Goal: Task Accomplishment & Management: Complete application form

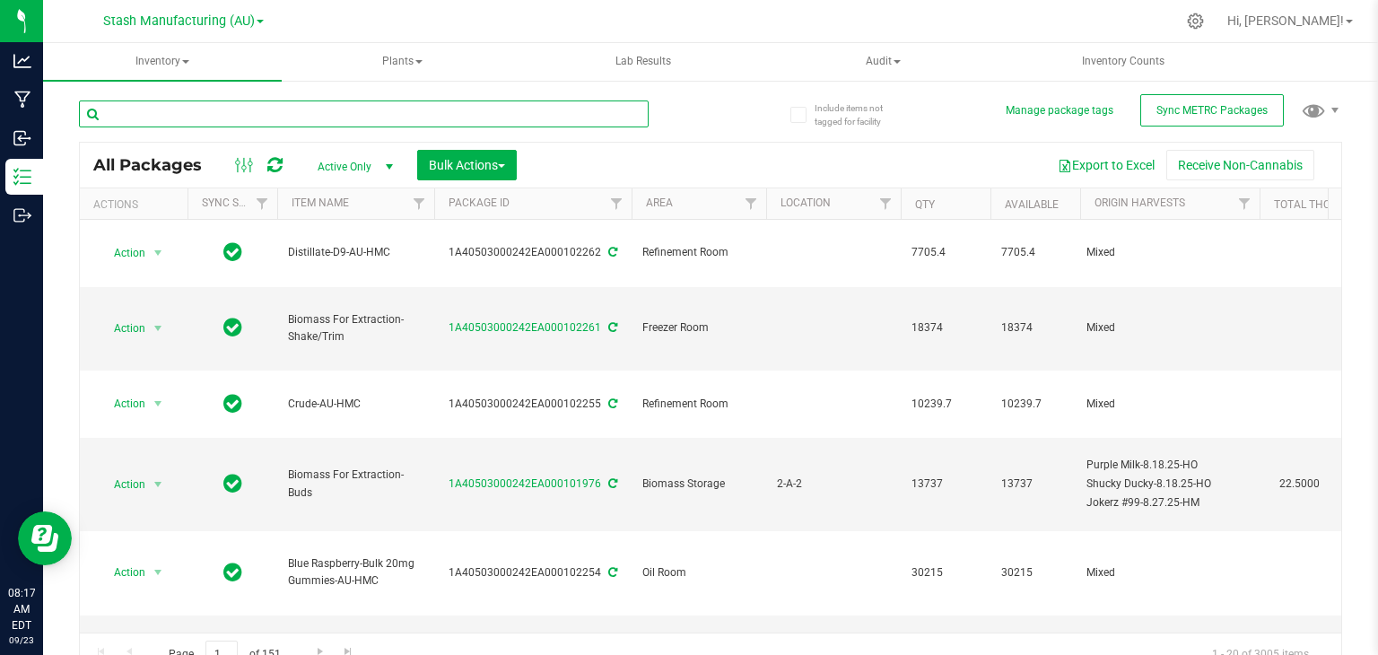
click at [160, 112] on input "text" at bounding box center [364, 114] width 570 height 27
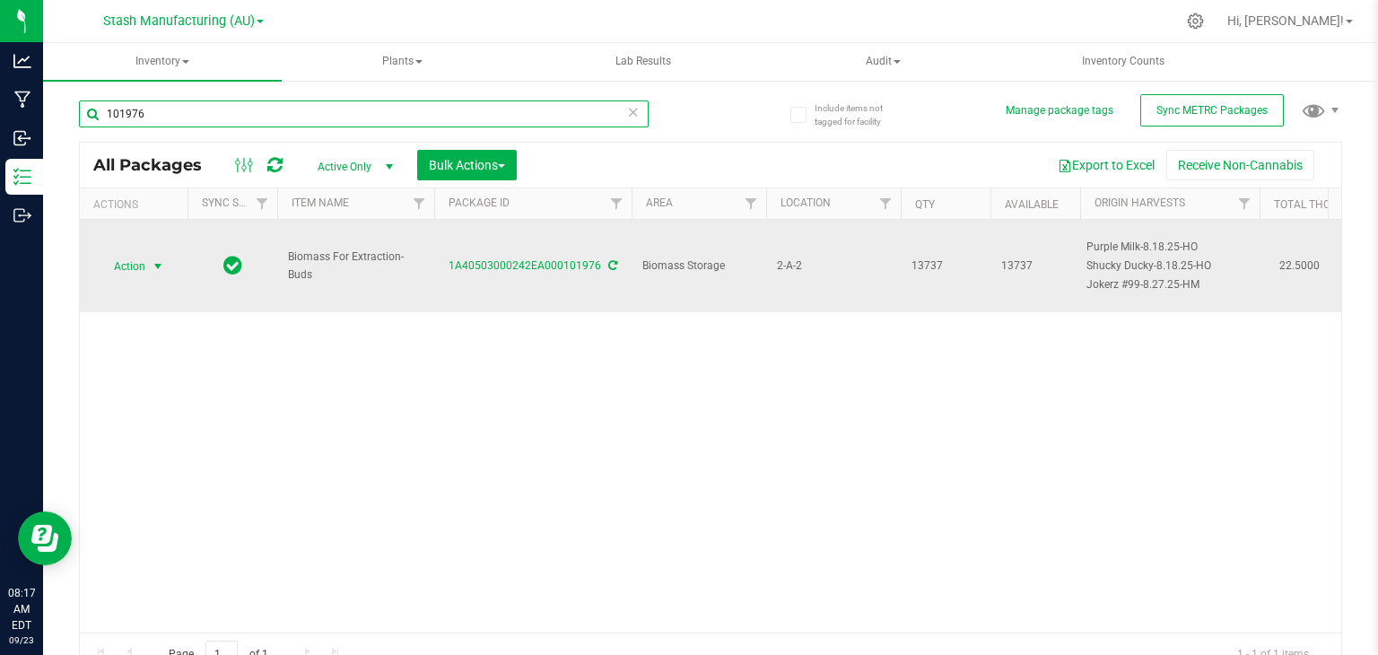
type input "101976"
click at [162, 261] on span "select" at bounding box center [158, 266] width 14 height 14
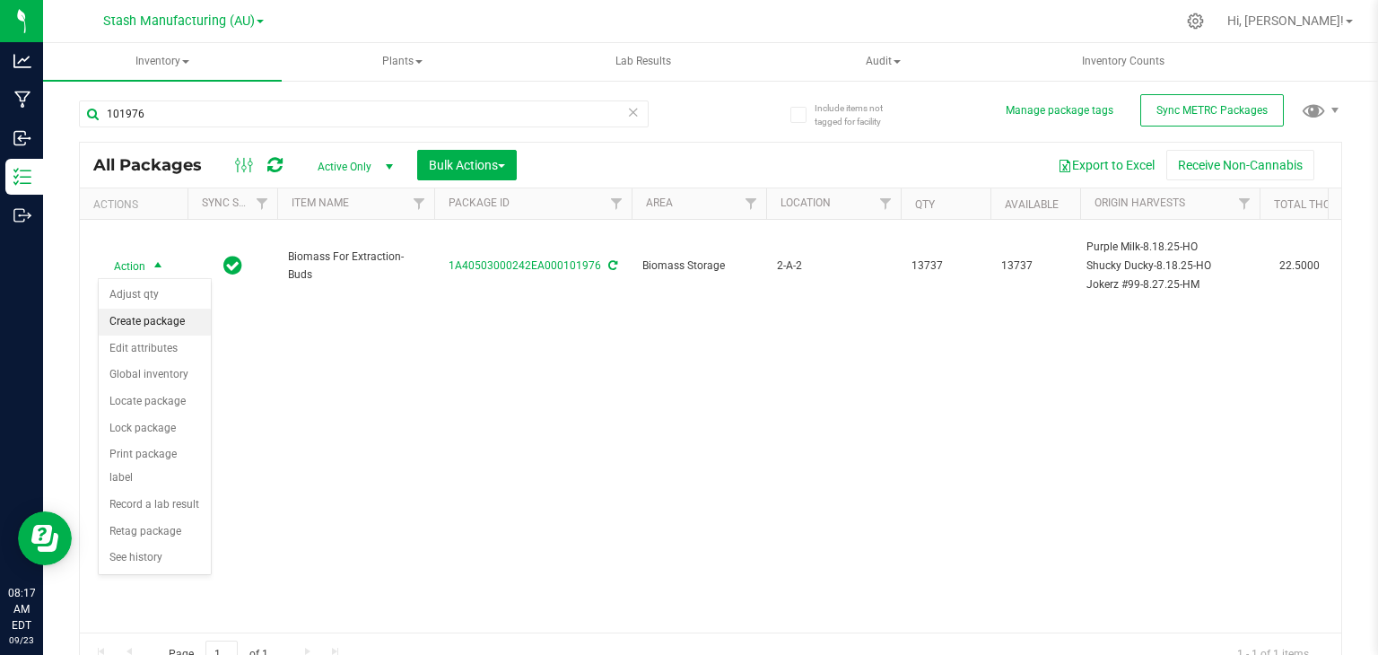
click at [146, 321] on li "Create package" at bounding box center [155, 322] width 112 height 27
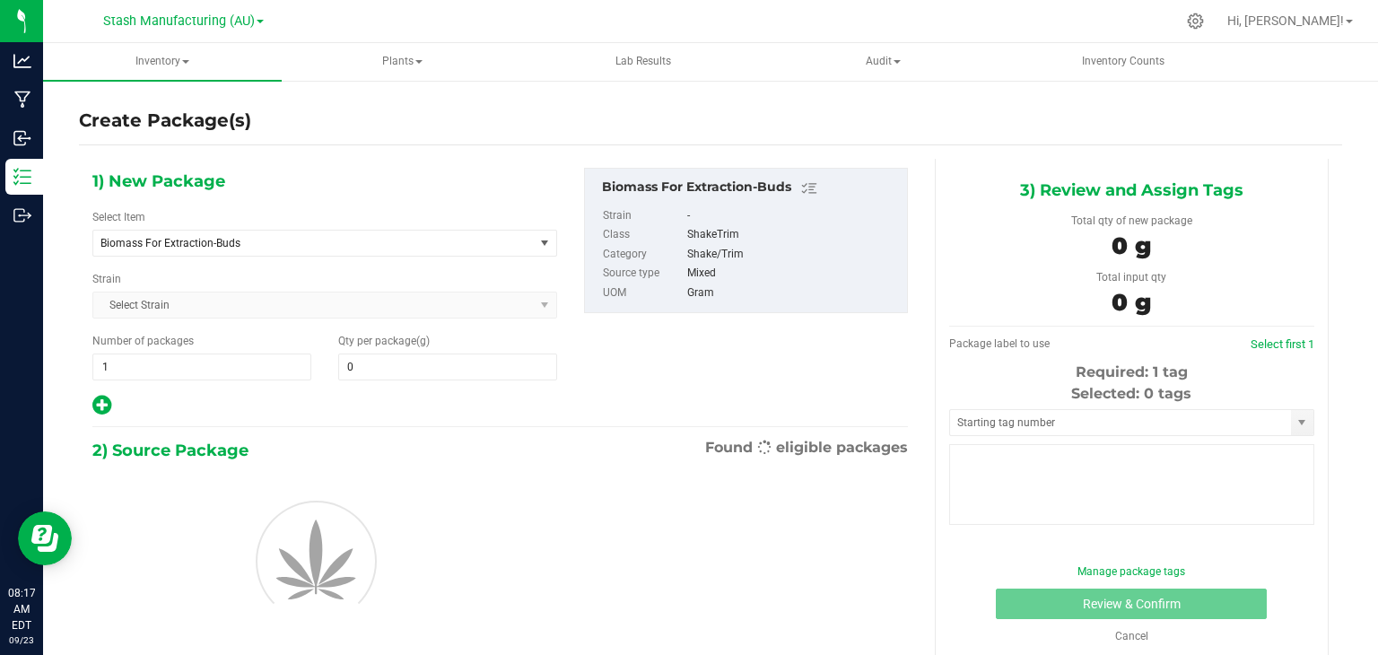
type input "0.0000"
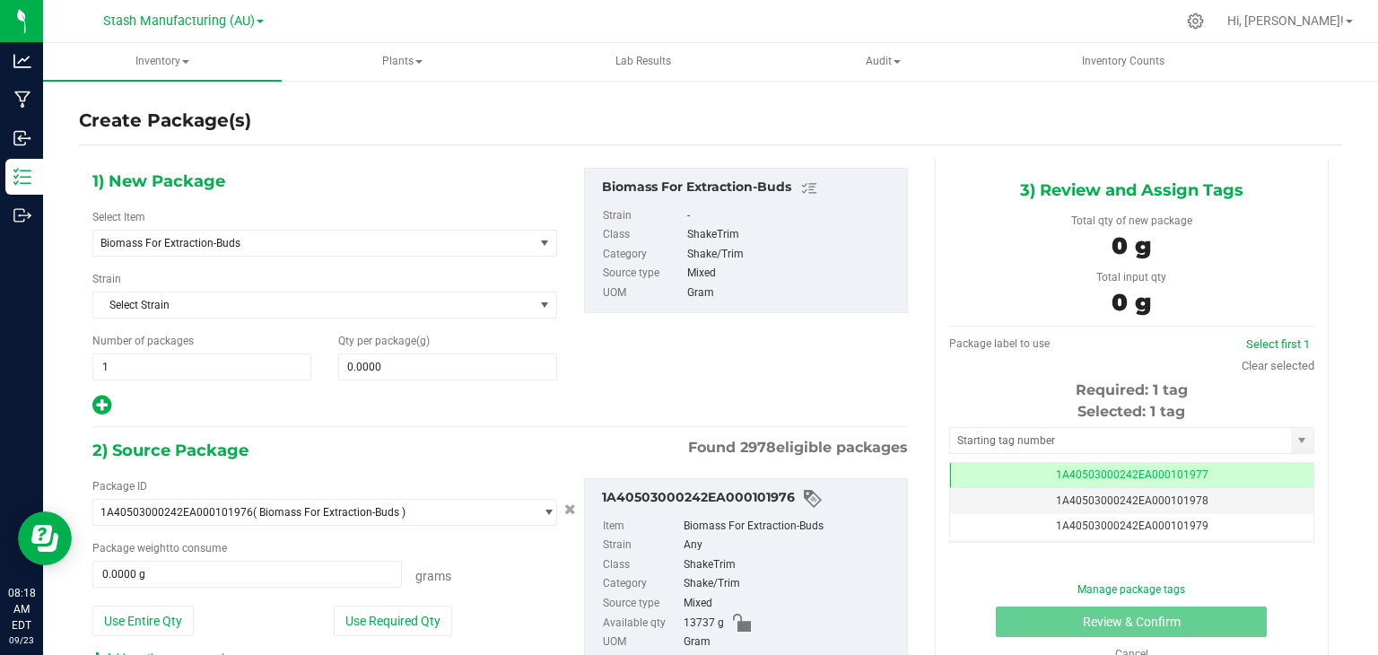
scroll to position [76, 0]
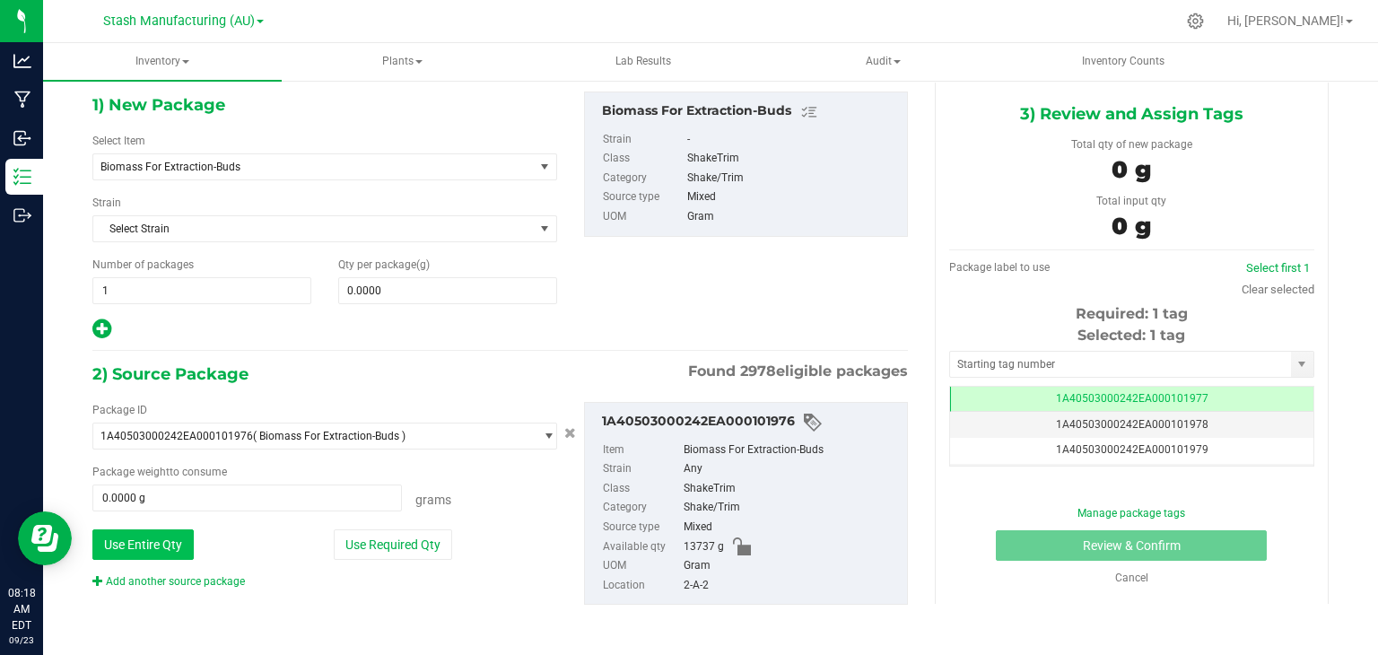
click at [138, 537] on button "Use Entire Qty" at bounding box center [142, 544] width 101 height 31
type input "13737.0000 g"
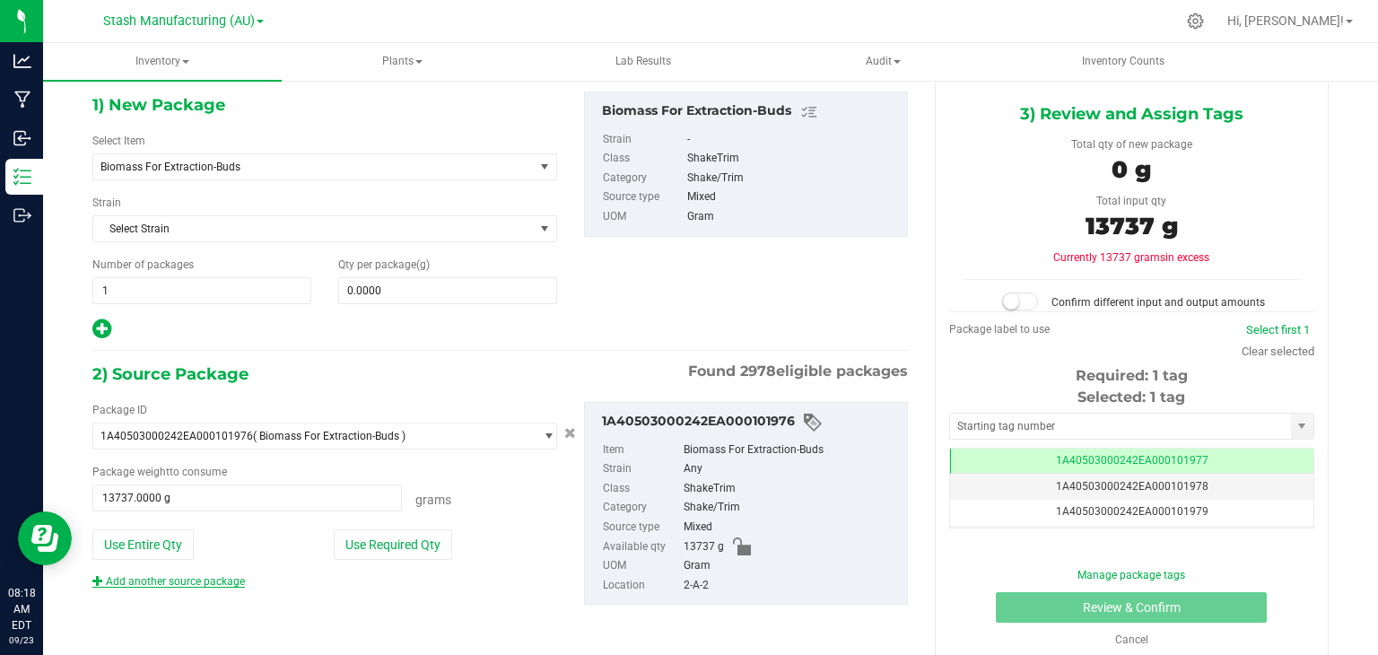
click at [179, 582] on link "Add another source package" at bounding box center [168, 581] width 153 height 13
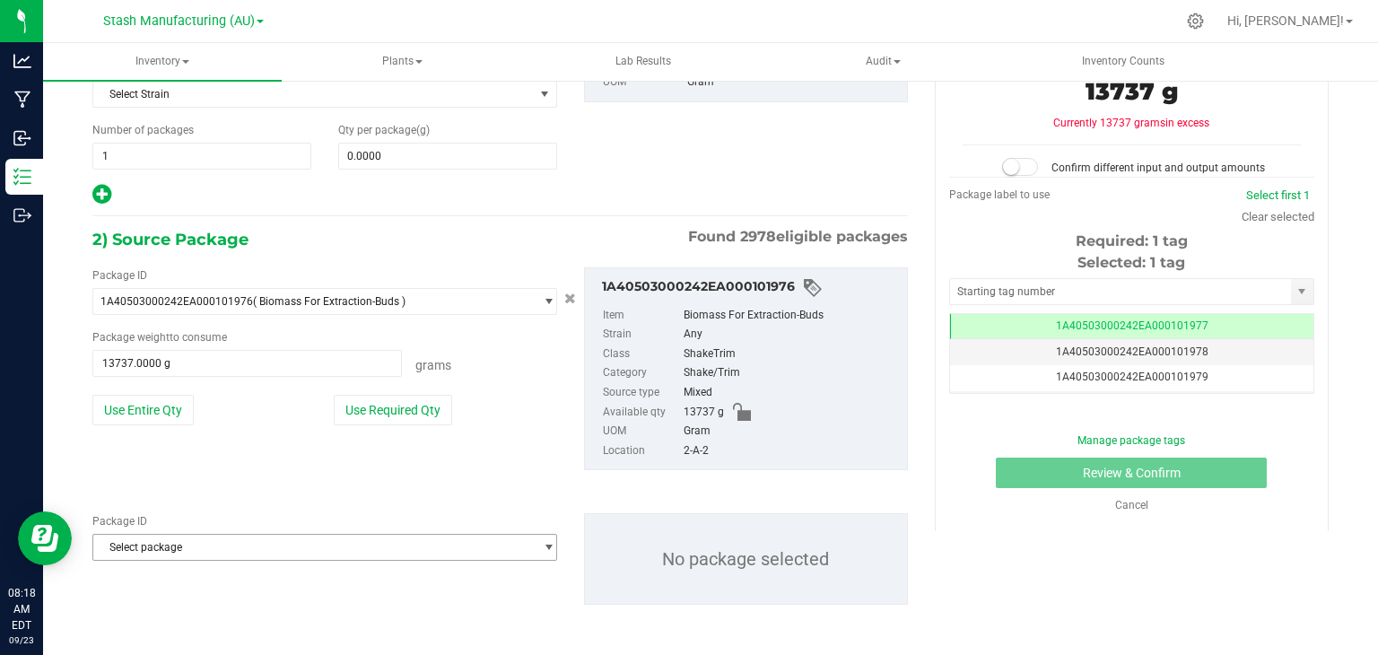
click at [214, 539] on span "Select package" at bounding box center [313, 547] width 441 height 25
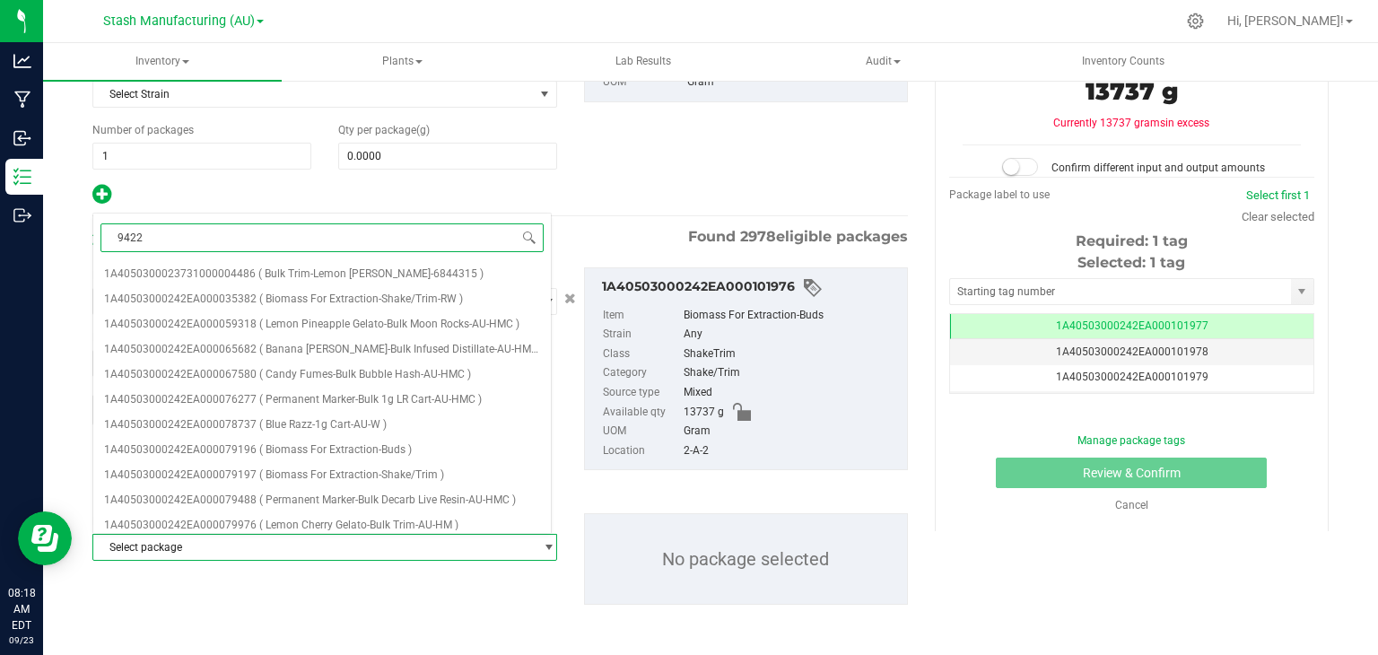
type input "94225"
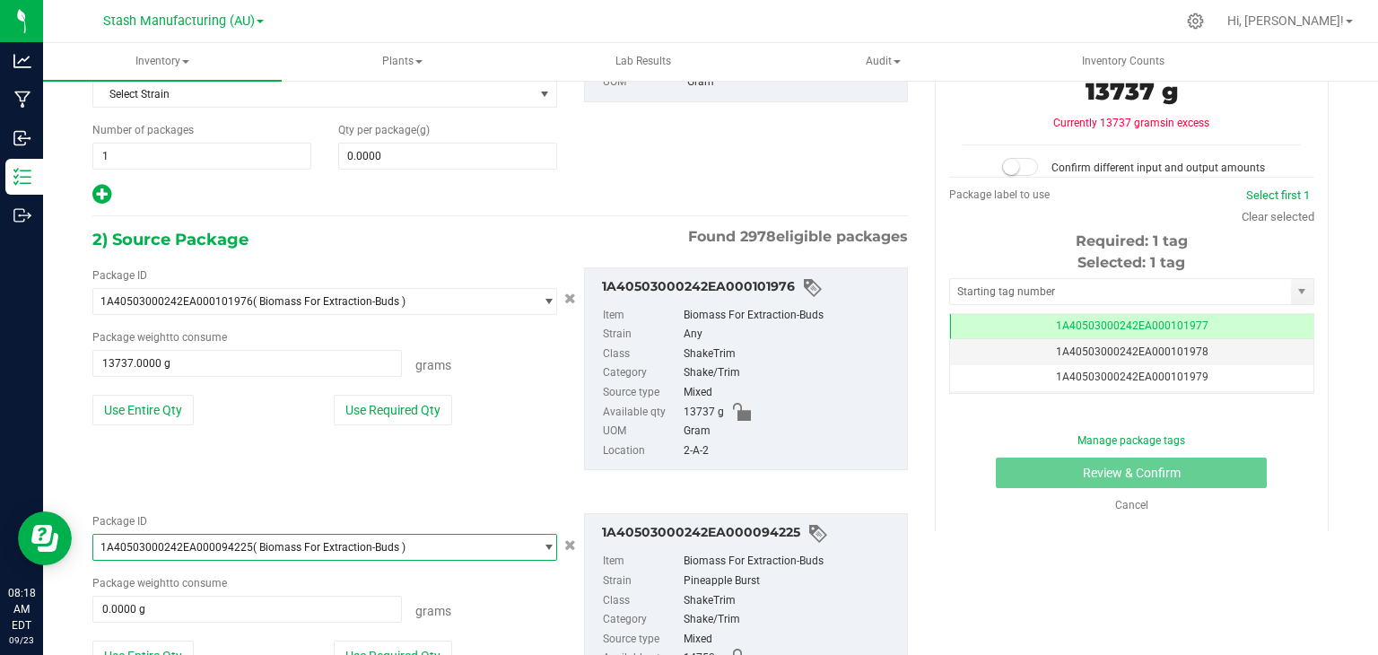
scroll to position [323, 0]
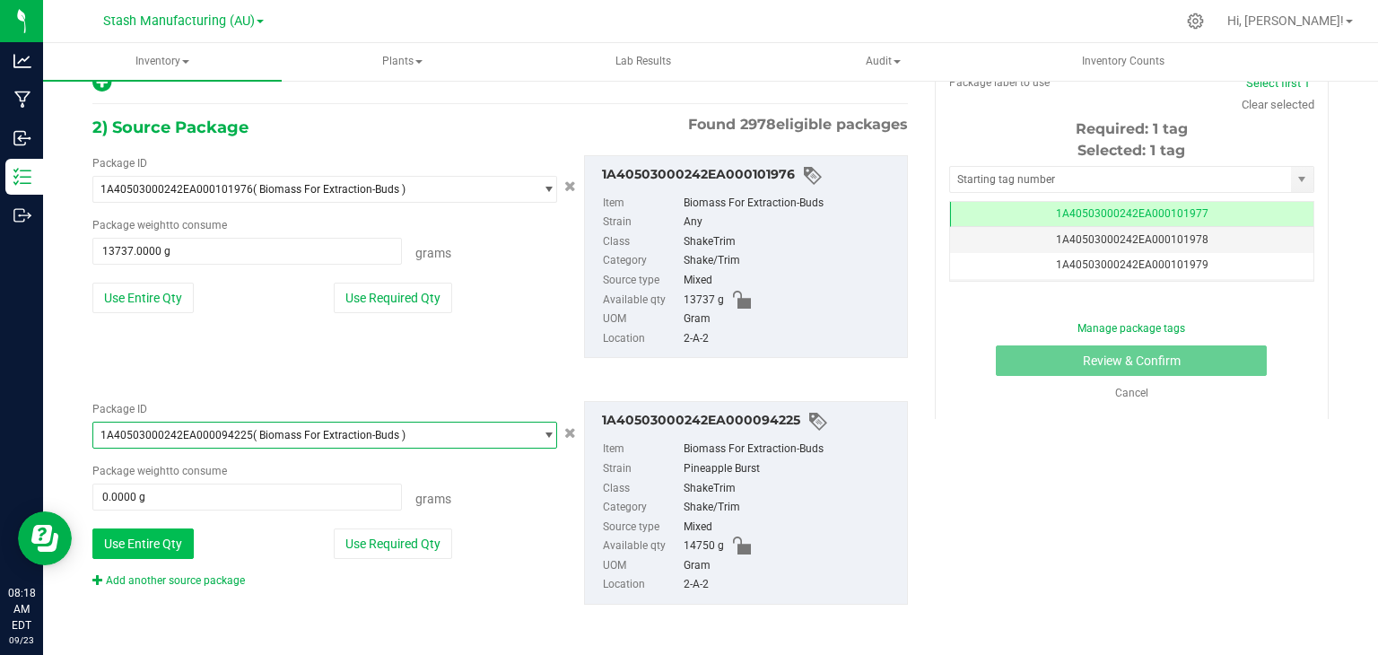
click at [155, 548] on button "Use Entire Qty" at bounding box center [142, 544] width 101 height 31
type input "14750.0000 g"
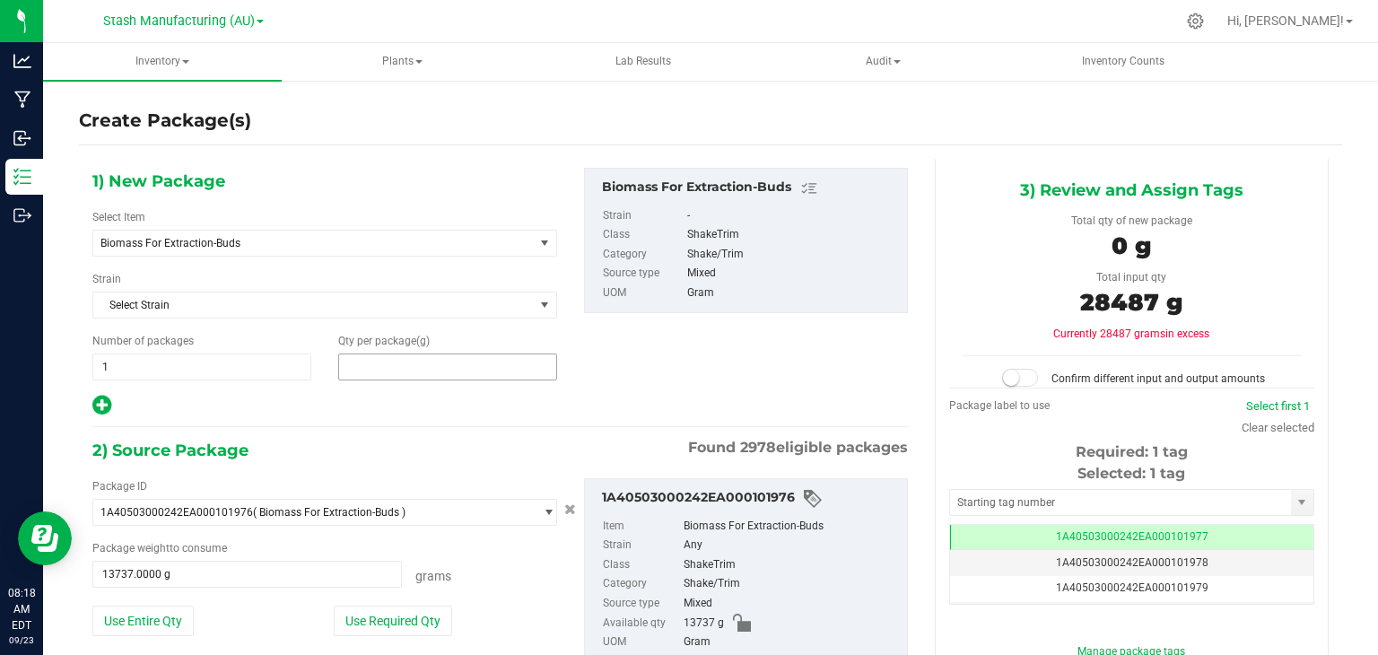
click at [427, 372] on span at bounding box center [447, 367] width 219 height 27
type input "28487"
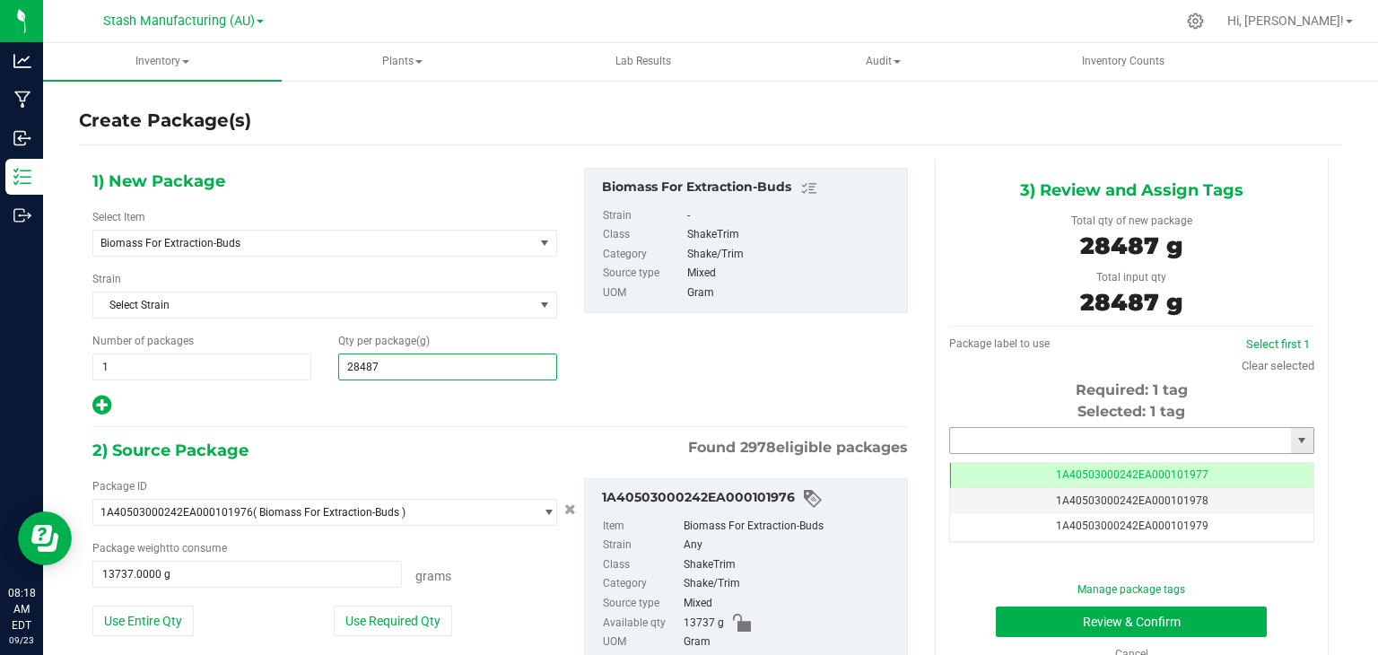
type input "28,487.0000"
click at [1088, 447] on input "text" at bounding box center [1120, 440] width 341 height 25
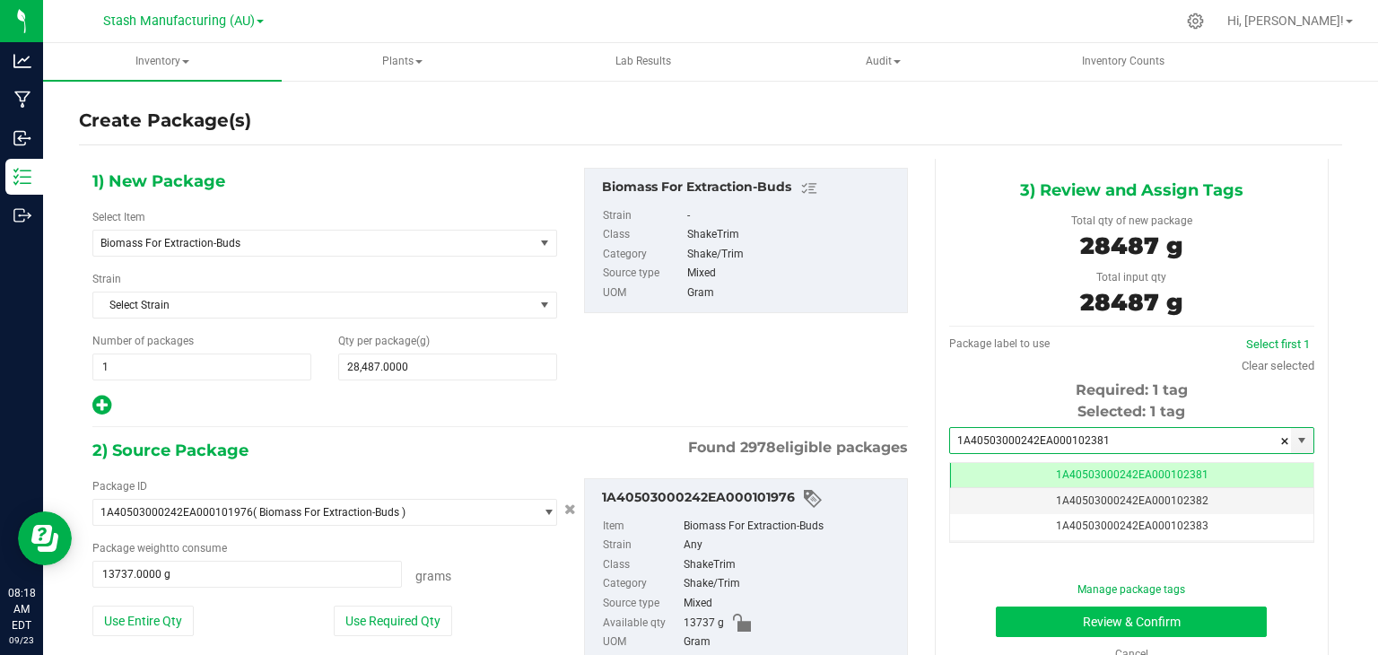
type input "1A40503000242EA000102381"
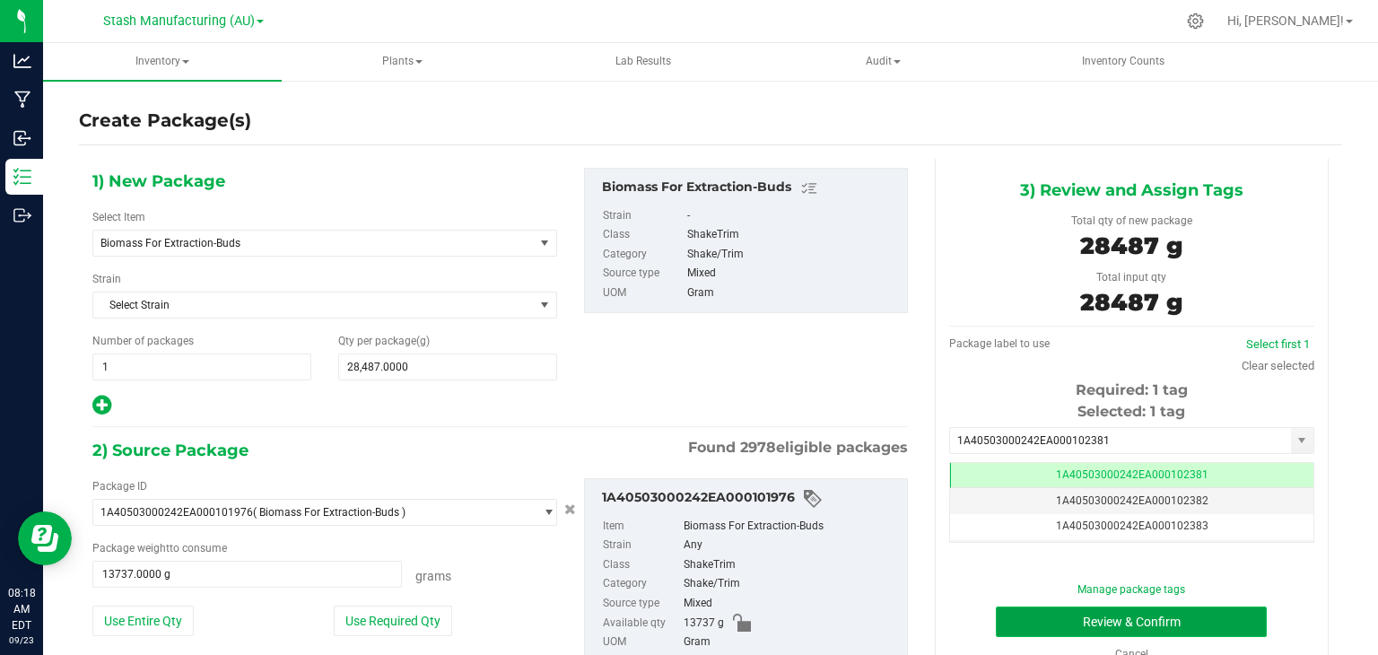
click at [1076, 620] on button "Review & Confirm" at bounding box center [1131, 622] width 271 height 31
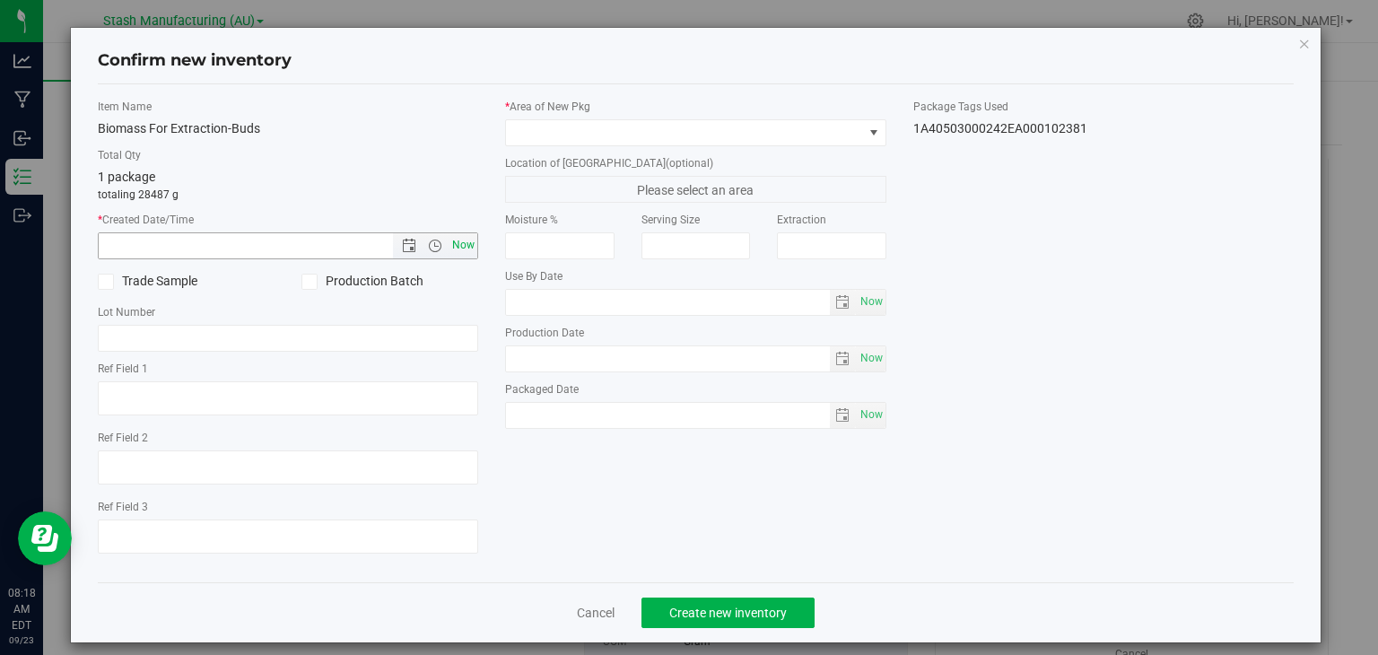
click at [452, 249] on span "Now" at bounding box center [464, 245] width 31 height 26
type input "[DATE] 8:18 AM"
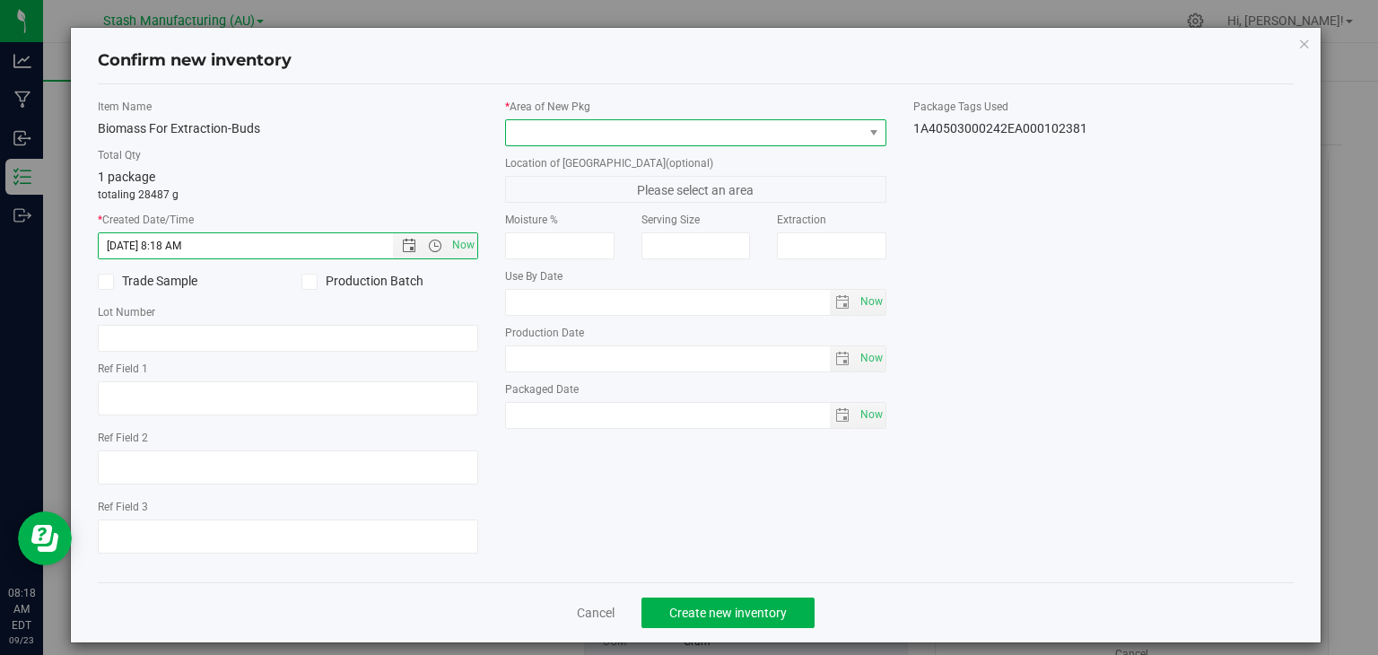
click at [799, 134] on span at bounding box center [684, 132] width 357 height 25
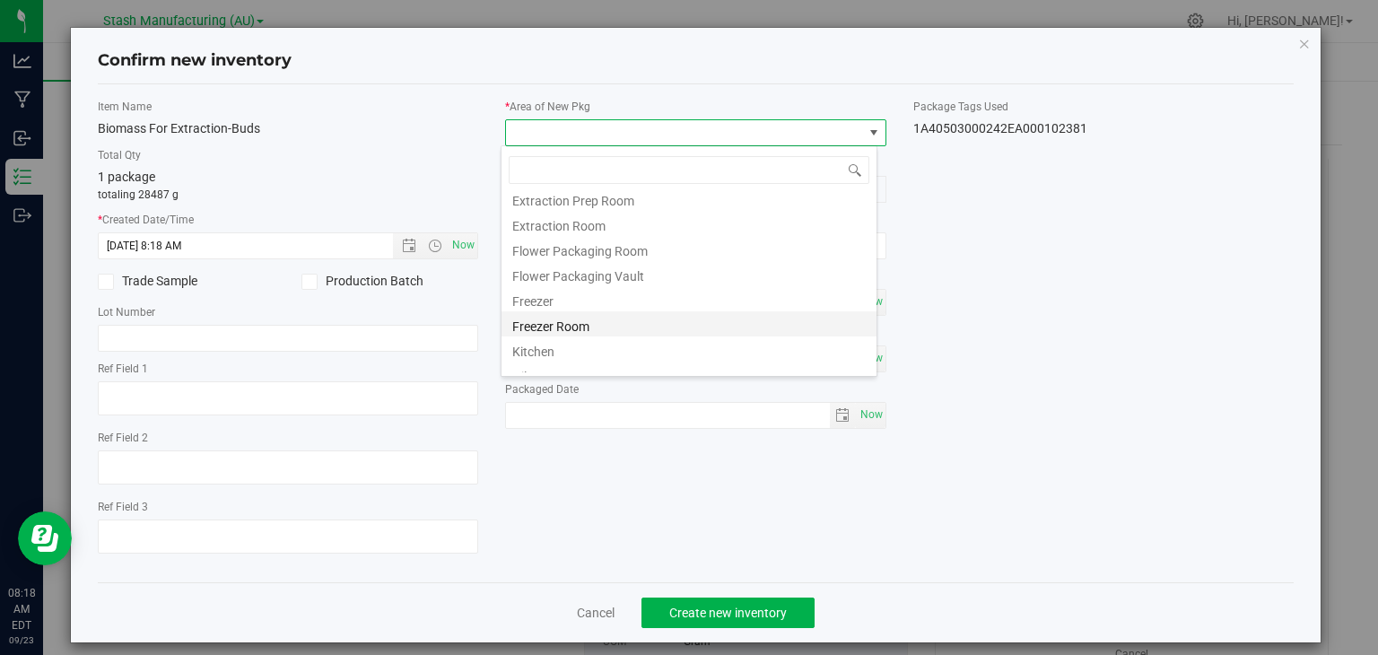
click at [564, 325] on li "Freezer Room" at bounding box center [689, 323] width 375 height 25
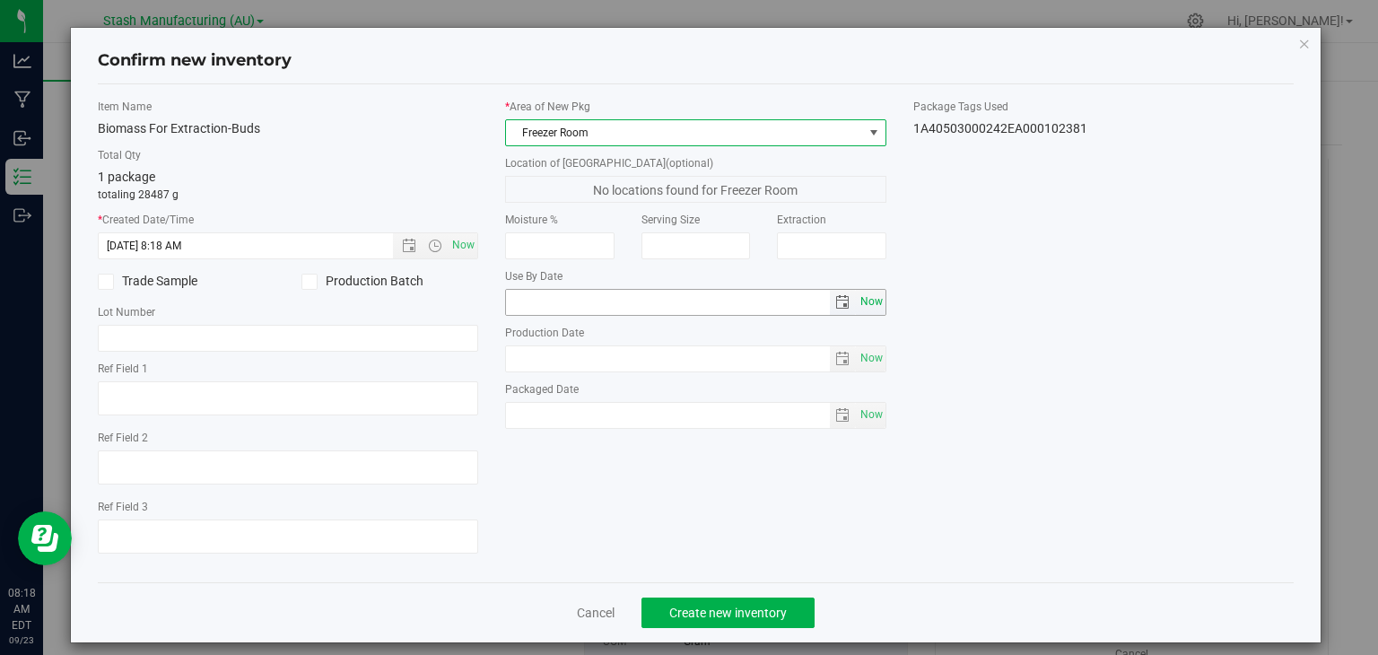
click at [867, 305] on span "Now" at bounding box center [871, 302] width 31 height 26
type input "[DATE]"
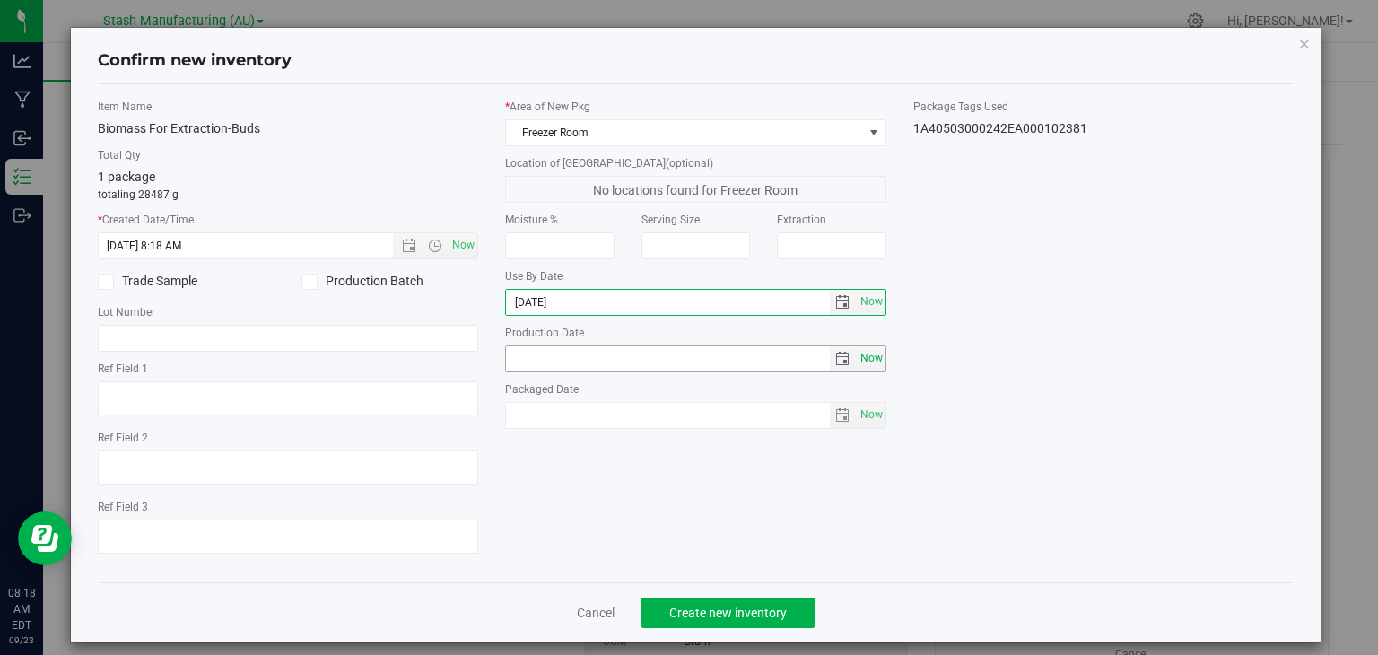
click at [856, 356] on span "Now" at bounding box center [871, 358] width 31 height 26
type input "[DATE]"
click at [529, 299] on input "[DATE]" at bounding box center [668, 302] width 324 height 25
type input "[DATE]"
click at [786, 512] on div "Item Name Biomass For Extraction-Buds Total Qty 1 package totaling 28487 g * Cr…" at bounding box center [696, 333] width 1224 height 469
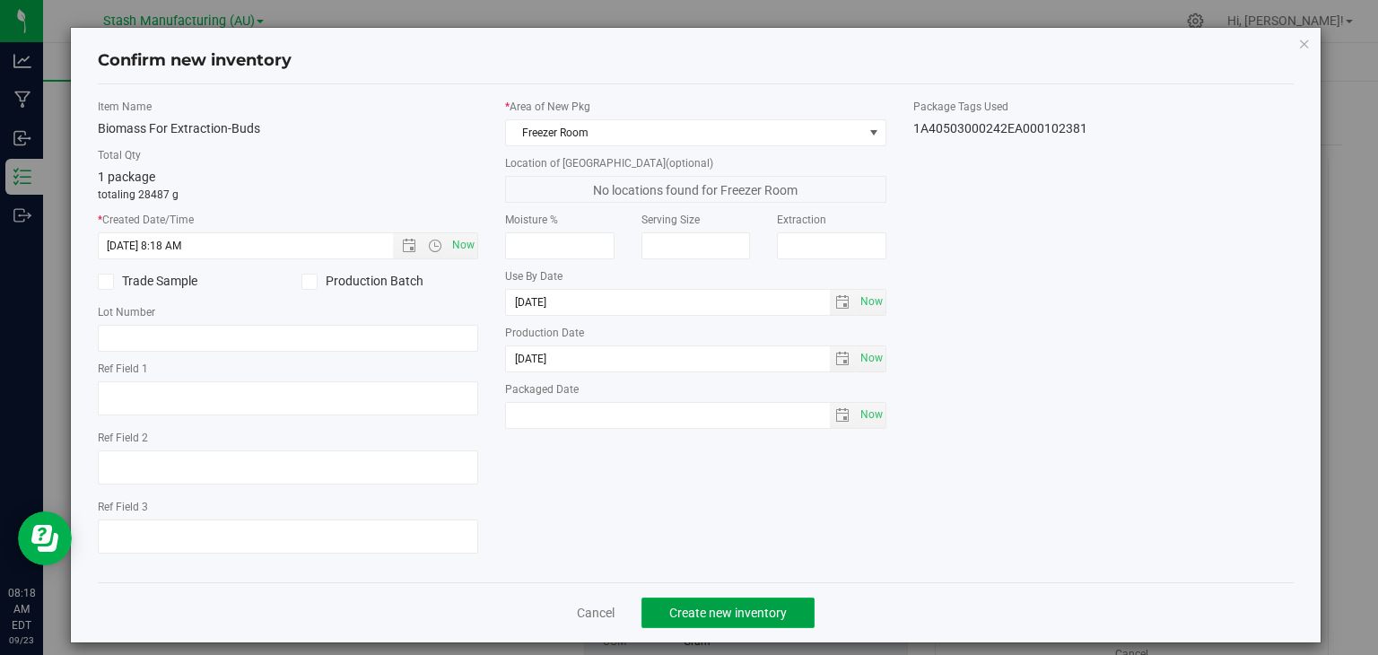
click at [713, 608] on span "Create new inventory" at bounding box center [728, 613] width 118 height 14
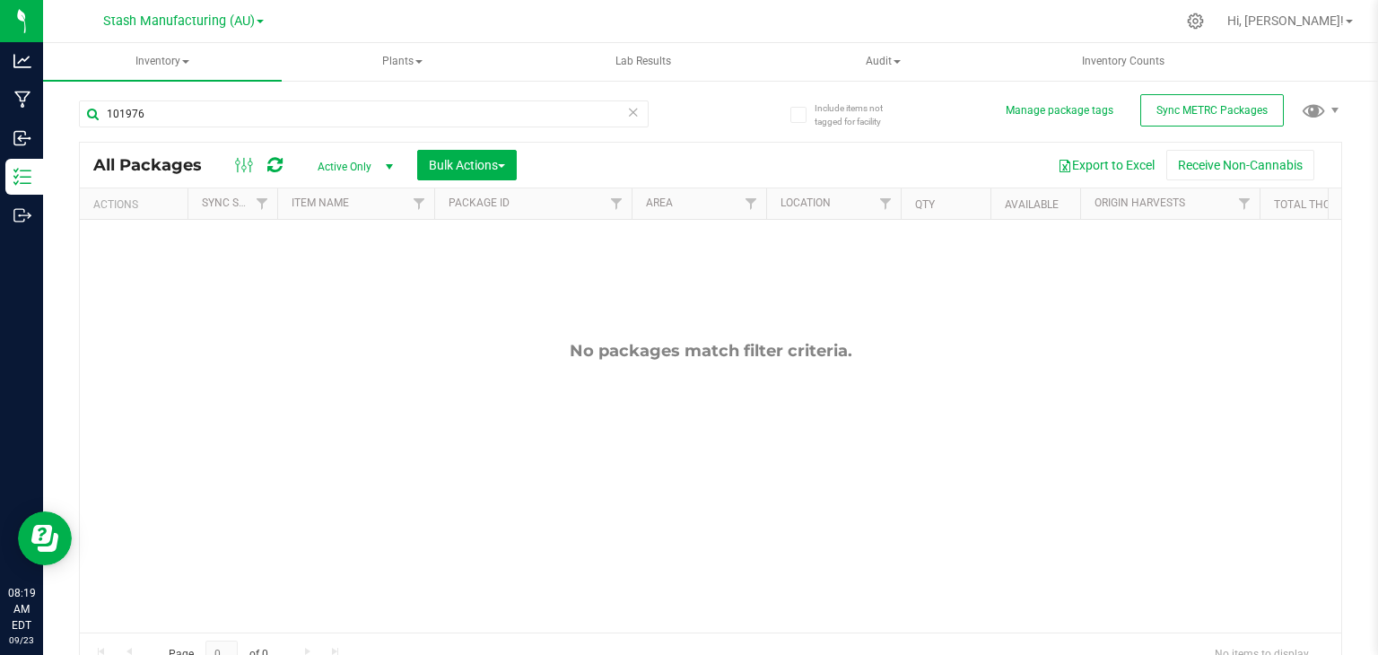
click at [627, 116] on icon at bounding box center [633, 112] width 13 height 22
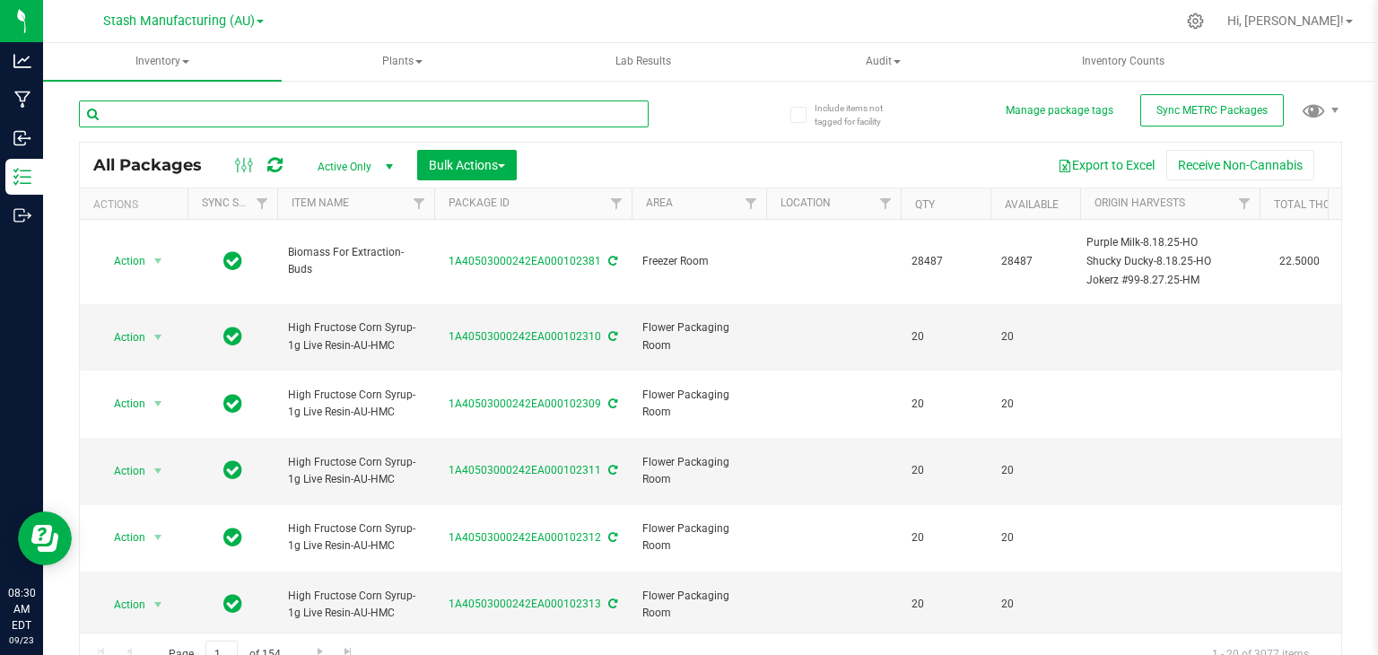
click at [500, 109] on input "text" at bounding box center [364, 114] width 570 height 27
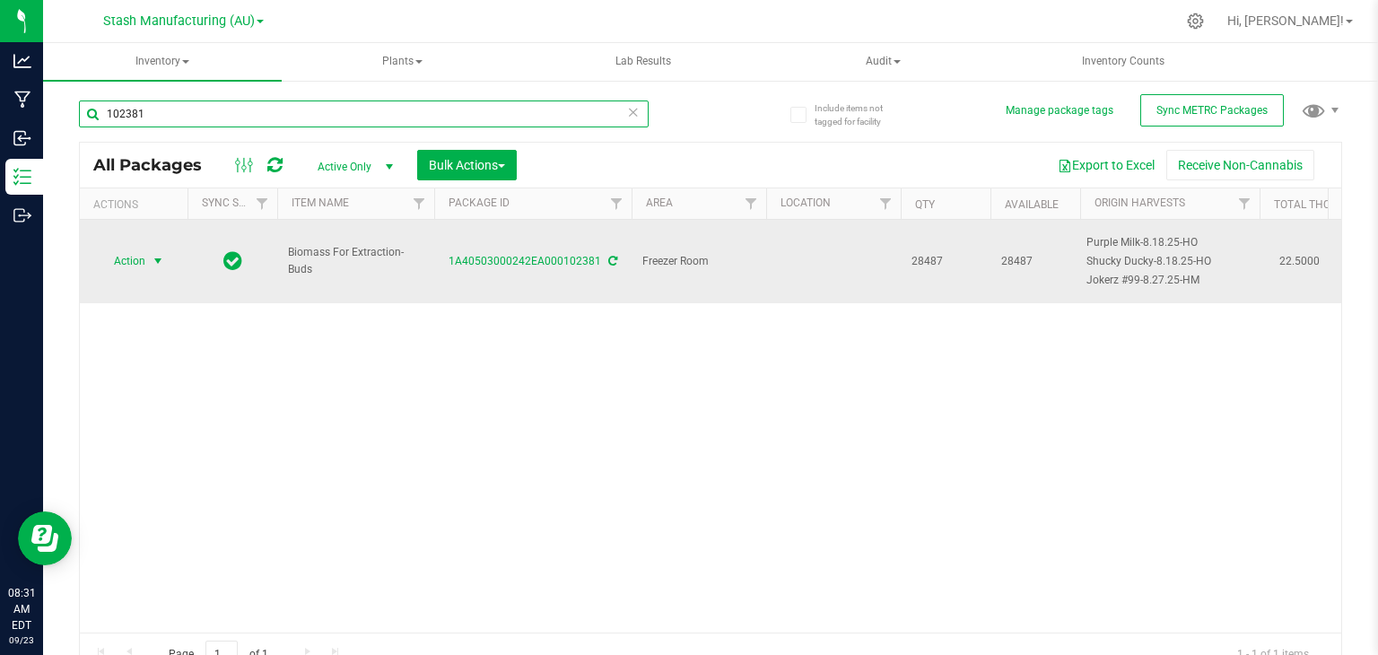
type input "102381"
click at [155, 254] on span "select" at bounding box center [158, 261] width 14 height 14
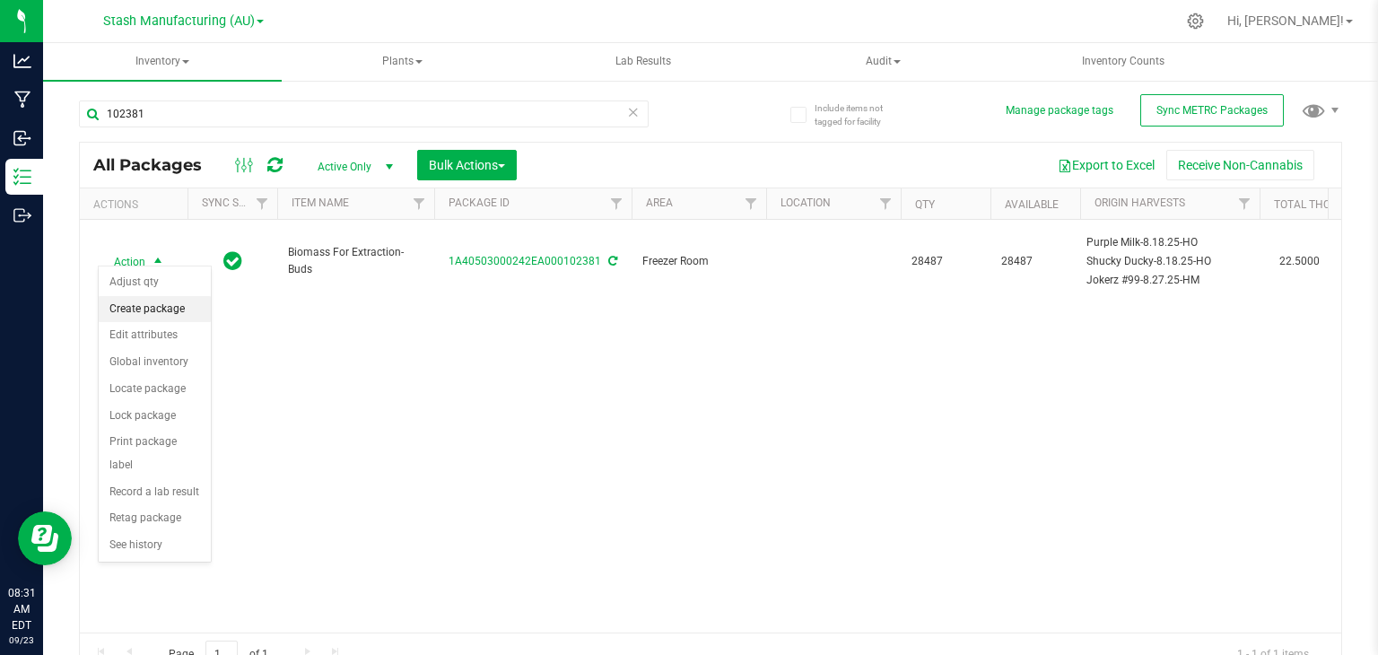
click at [141, 310] on li "Create package" at bounding box center [155, 309] width 112 height 27
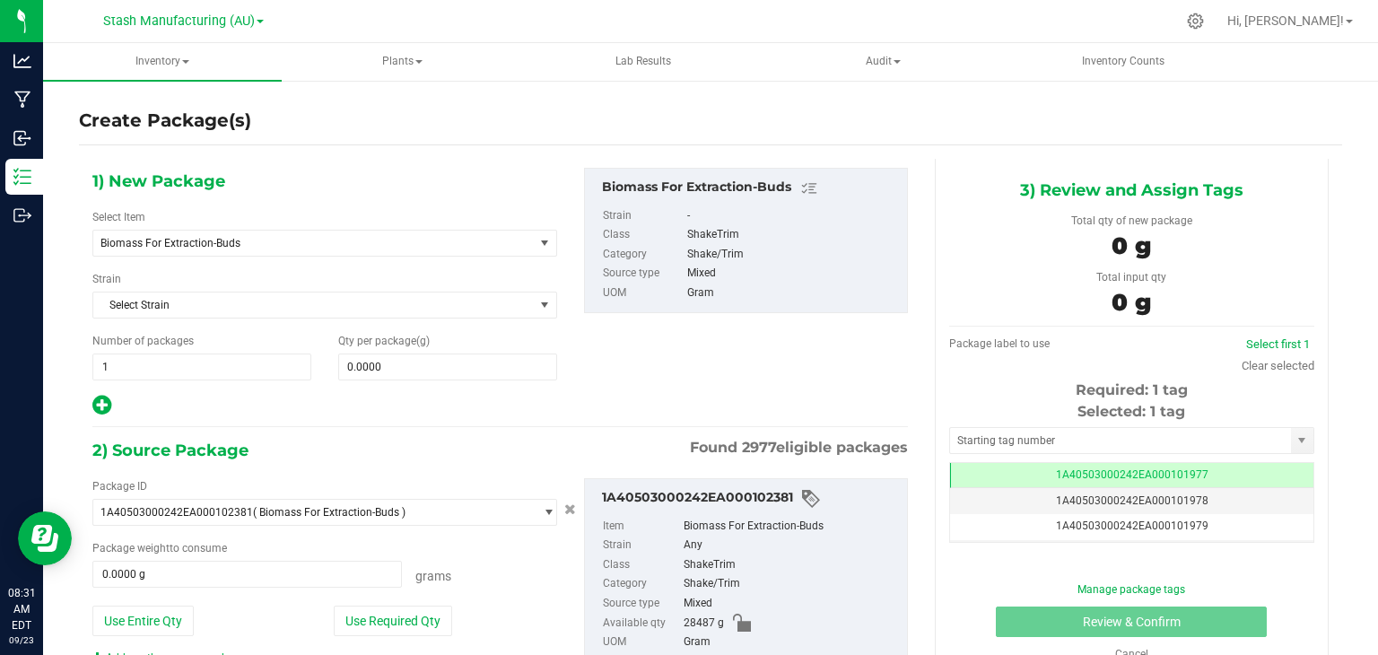
scroll to position [60, 0]
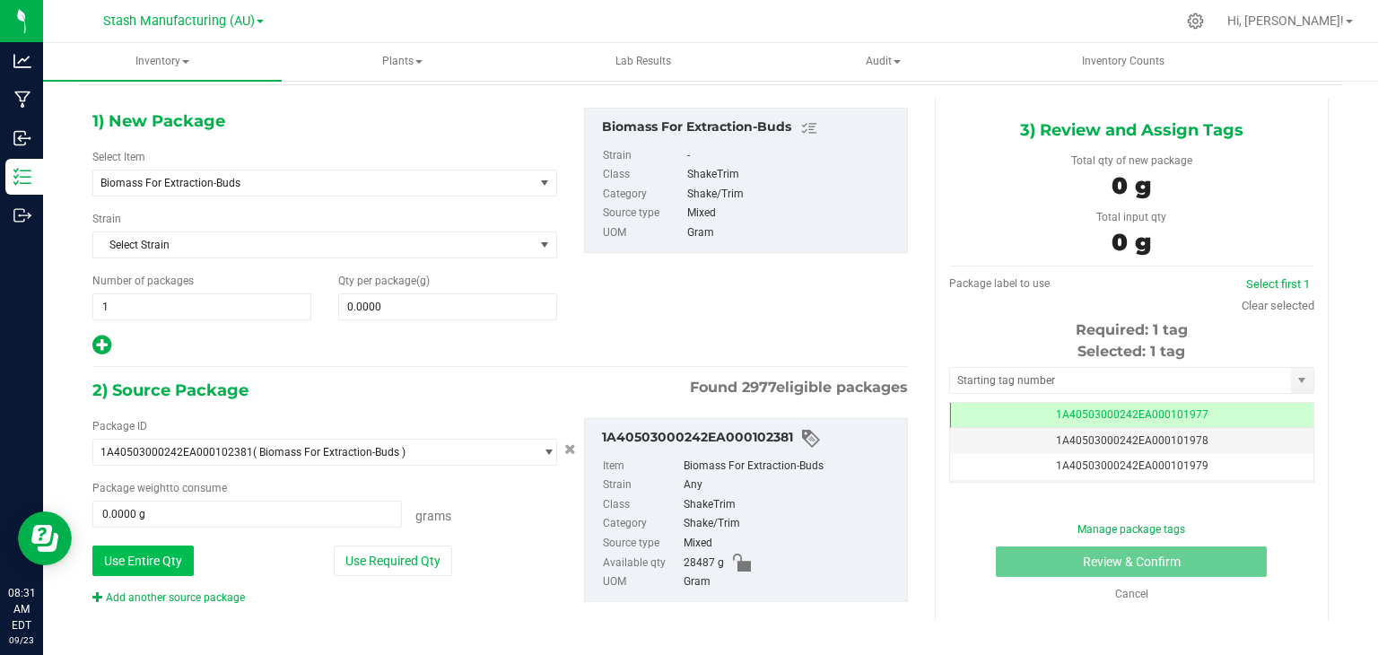
click at [169, 560] on button "Use Entire Qty" at bounding box center [142, 561] width 101 height 31
type input "28487.0000 g"
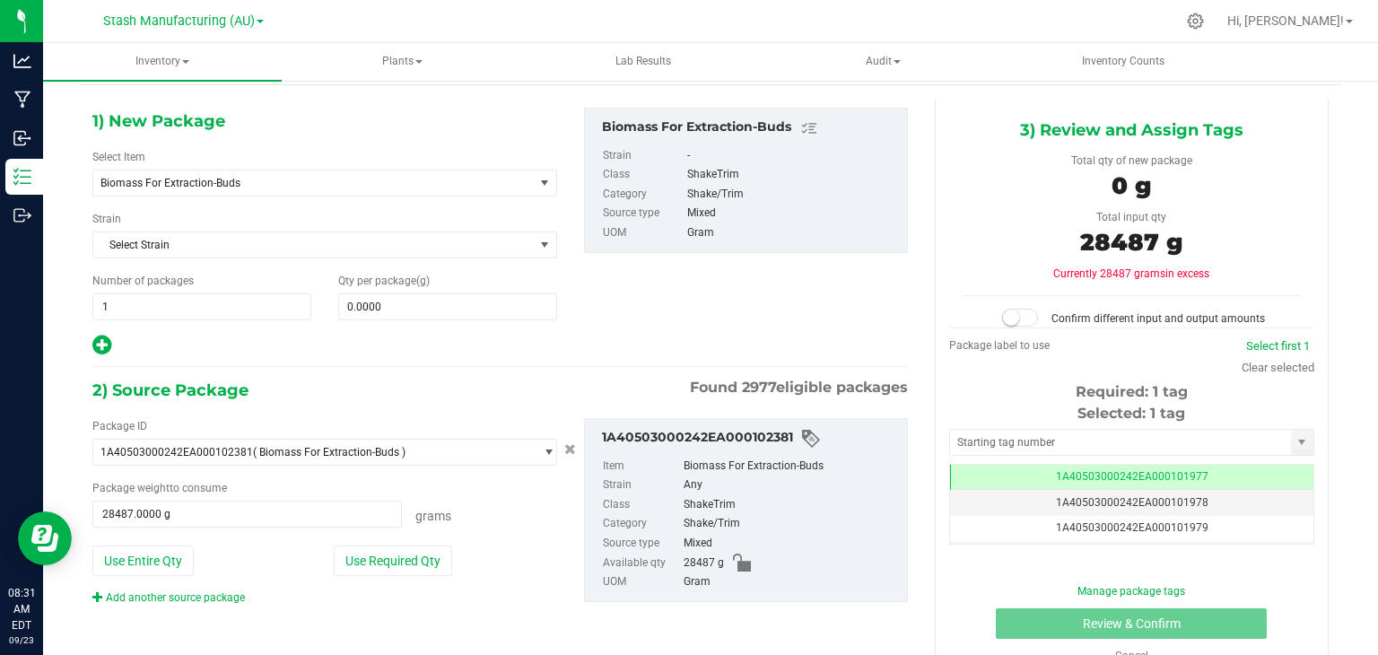
scroll to position [99, 0]
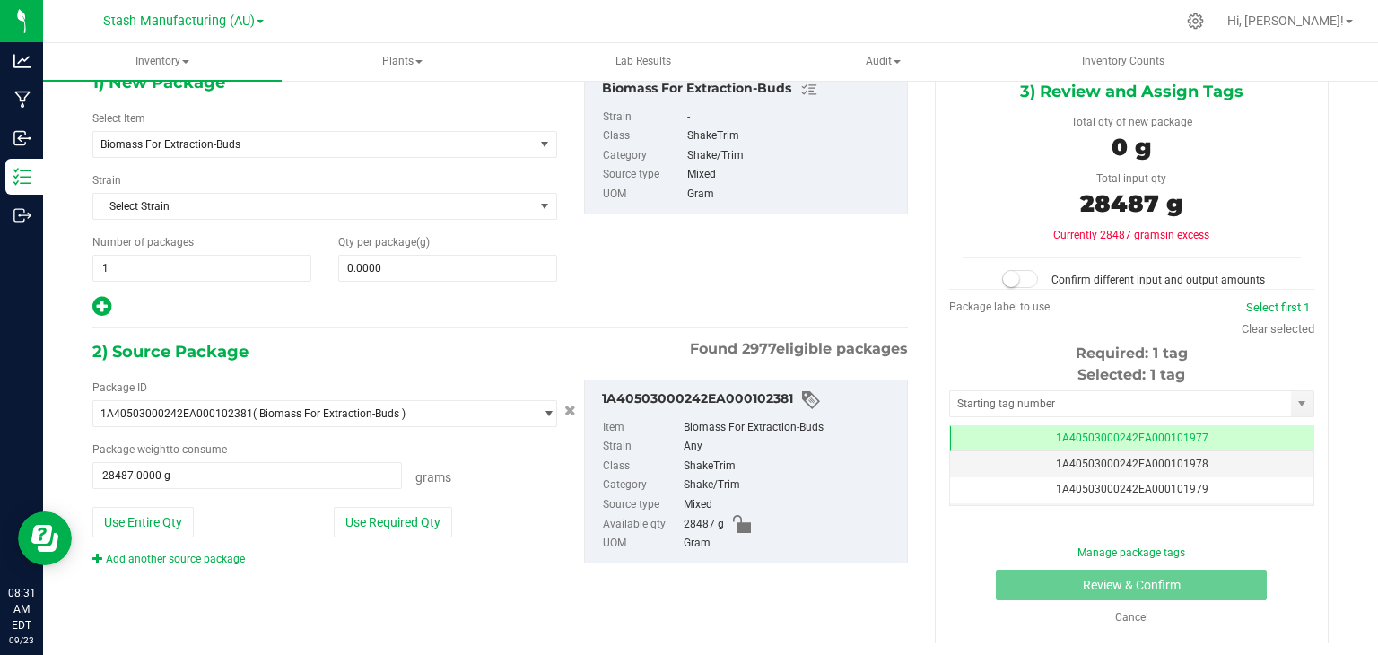
click at [163, 565] on div "Package ID 1A40503000242EA000102381 ( Biomass For Extraction-Buds ) 1A405030002…" at bounding box center [500, 473] width 843 height 216
click at [181, 560] on link "Add another source package" at bounding box center [168, 559] width 153 height 13
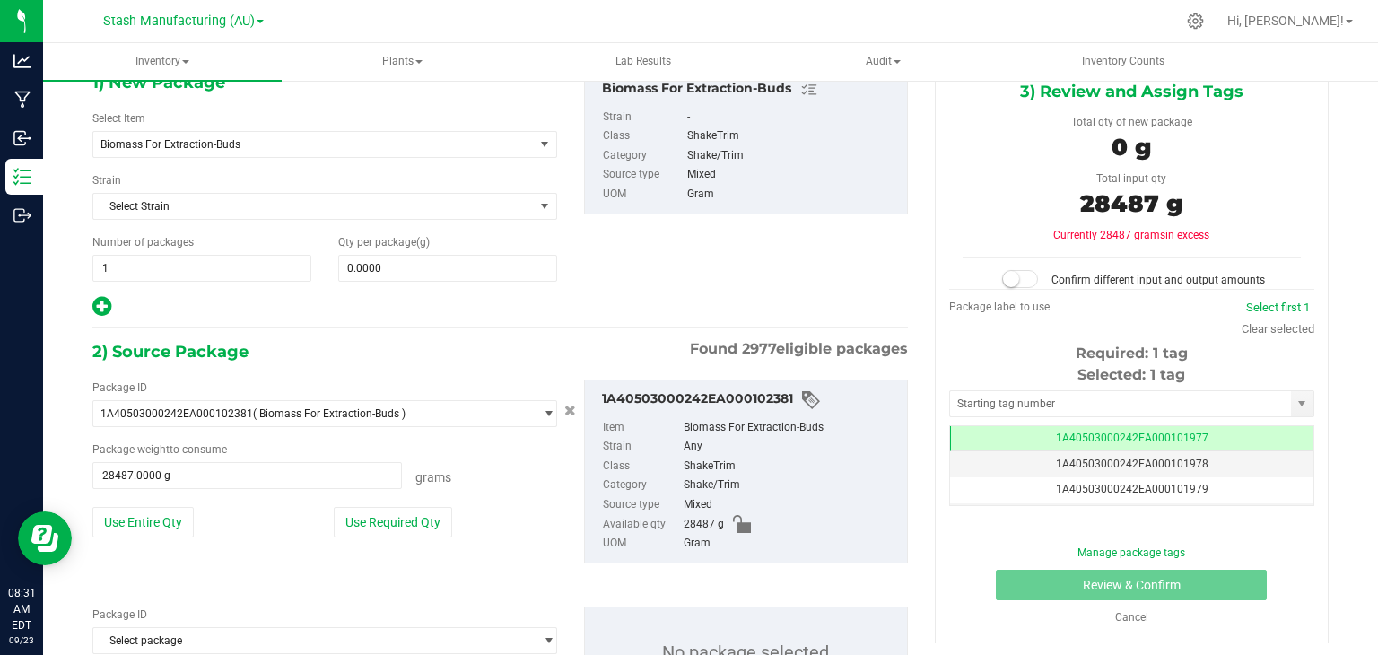
scroll to position [191, 0]
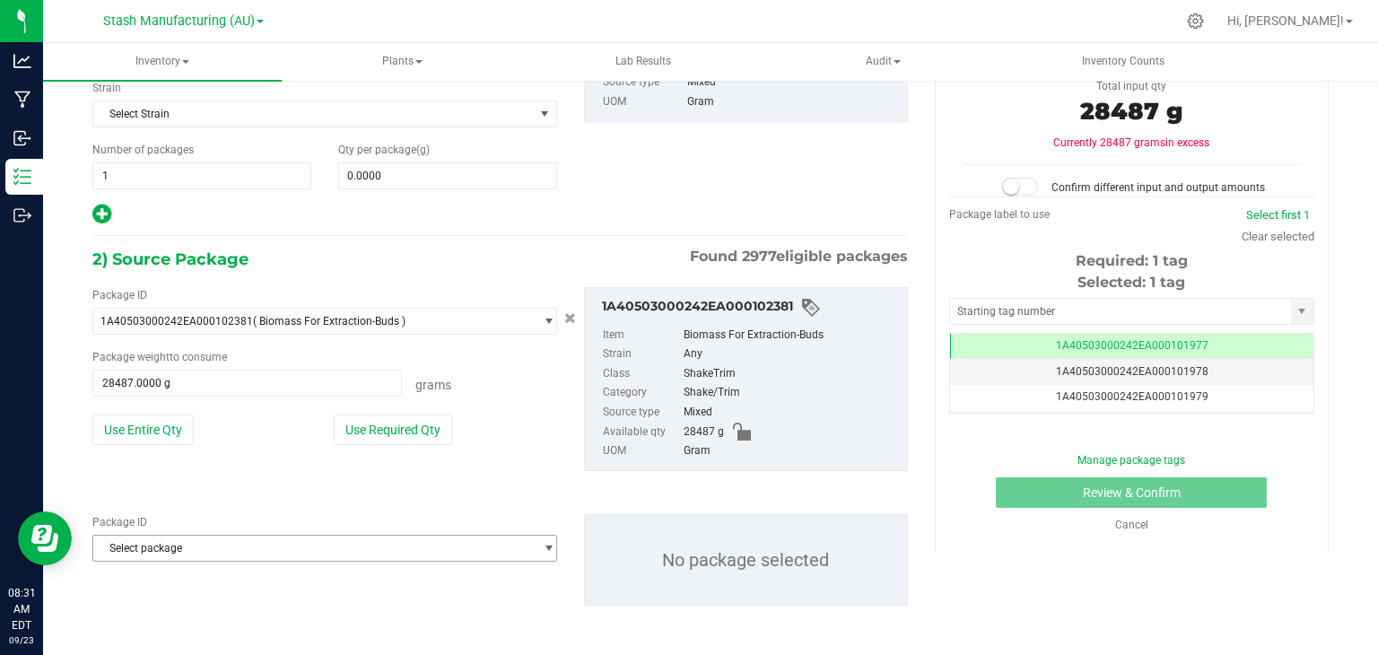
click at [201, 547] on span "Select package" at bounding box center [313, 548] width 441 height 25
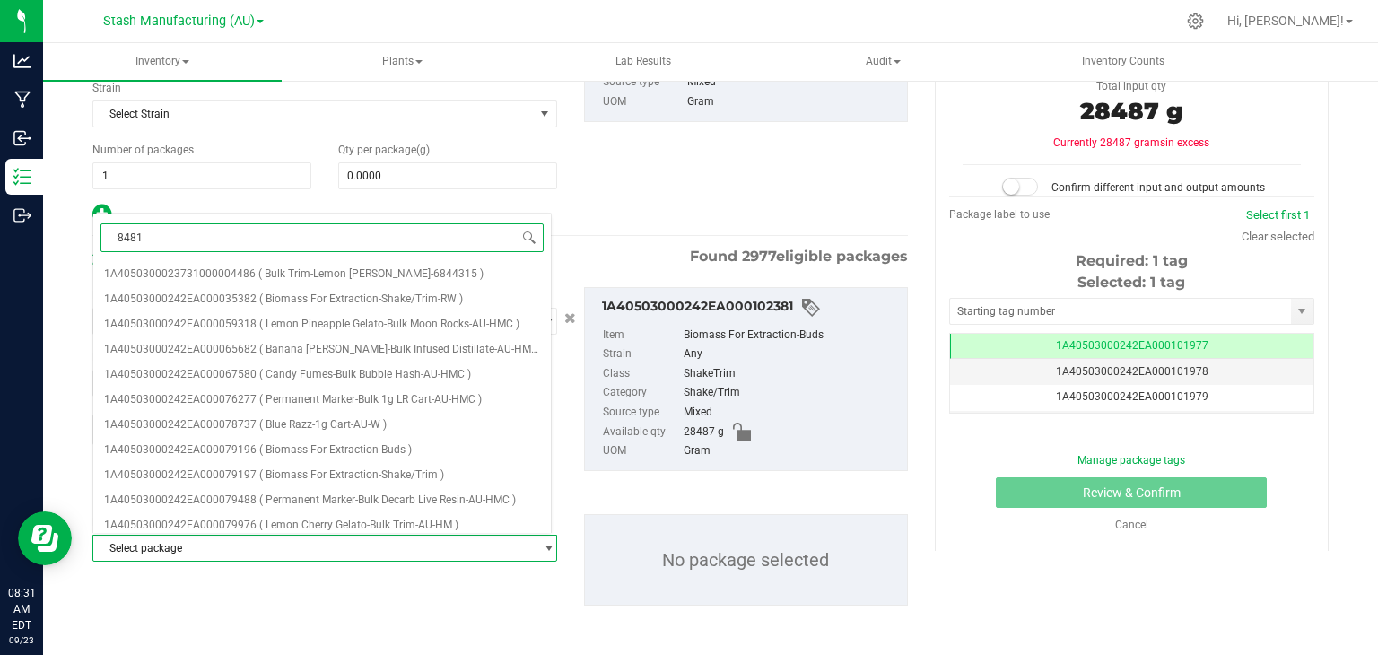
type input "84818"
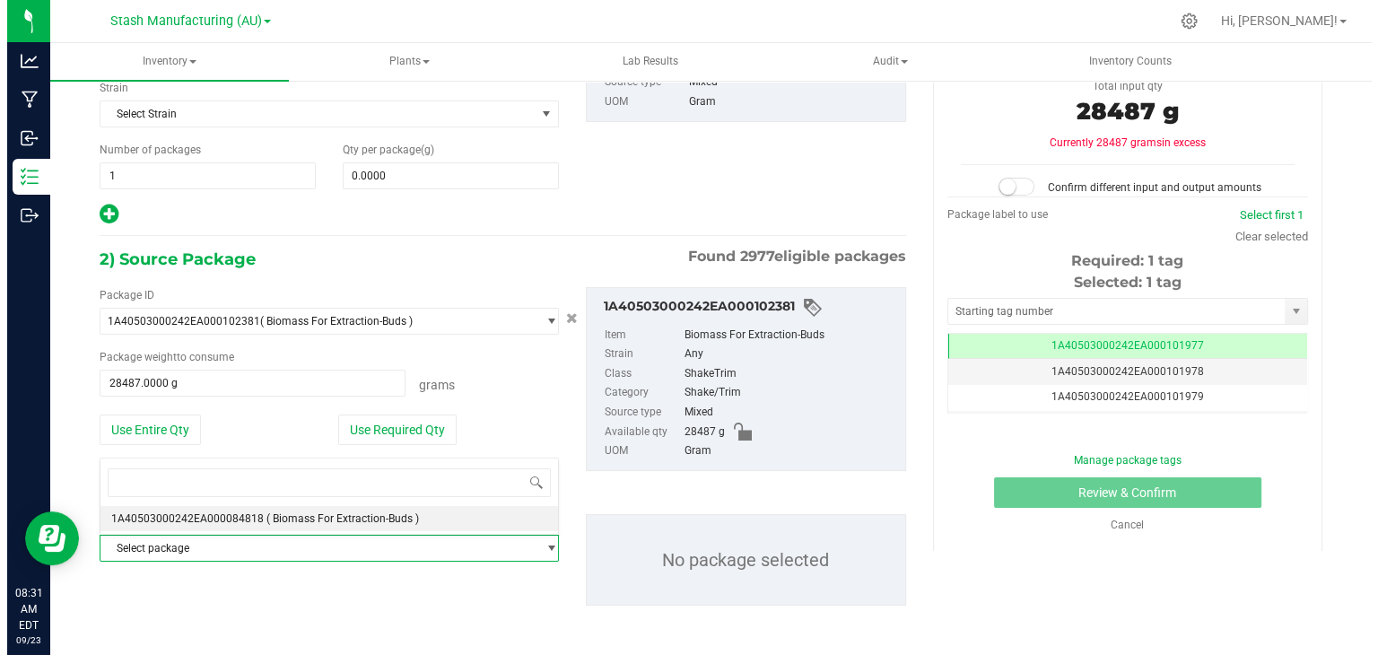
scroll to position [1985, 0]
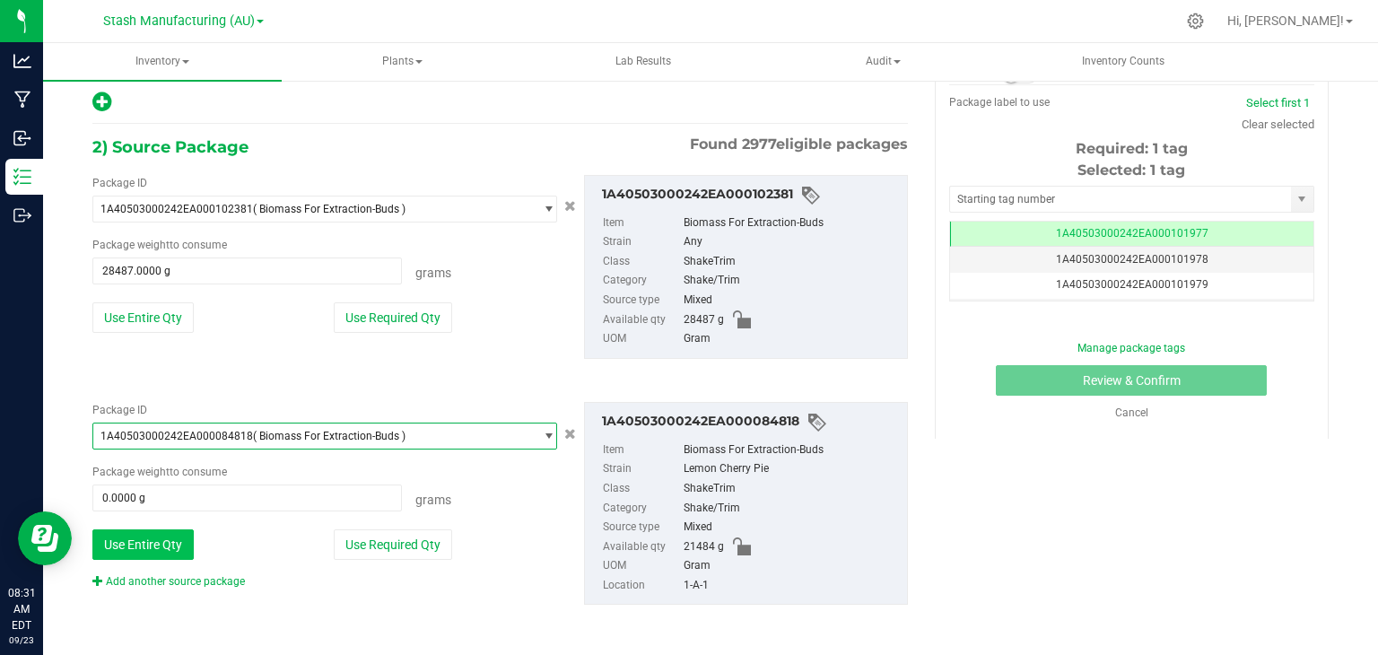
click at [147, 546] on button "Use Entire Qty" at bounding box center [142, 544] width 101 height 31
type input "21484.0000 g"
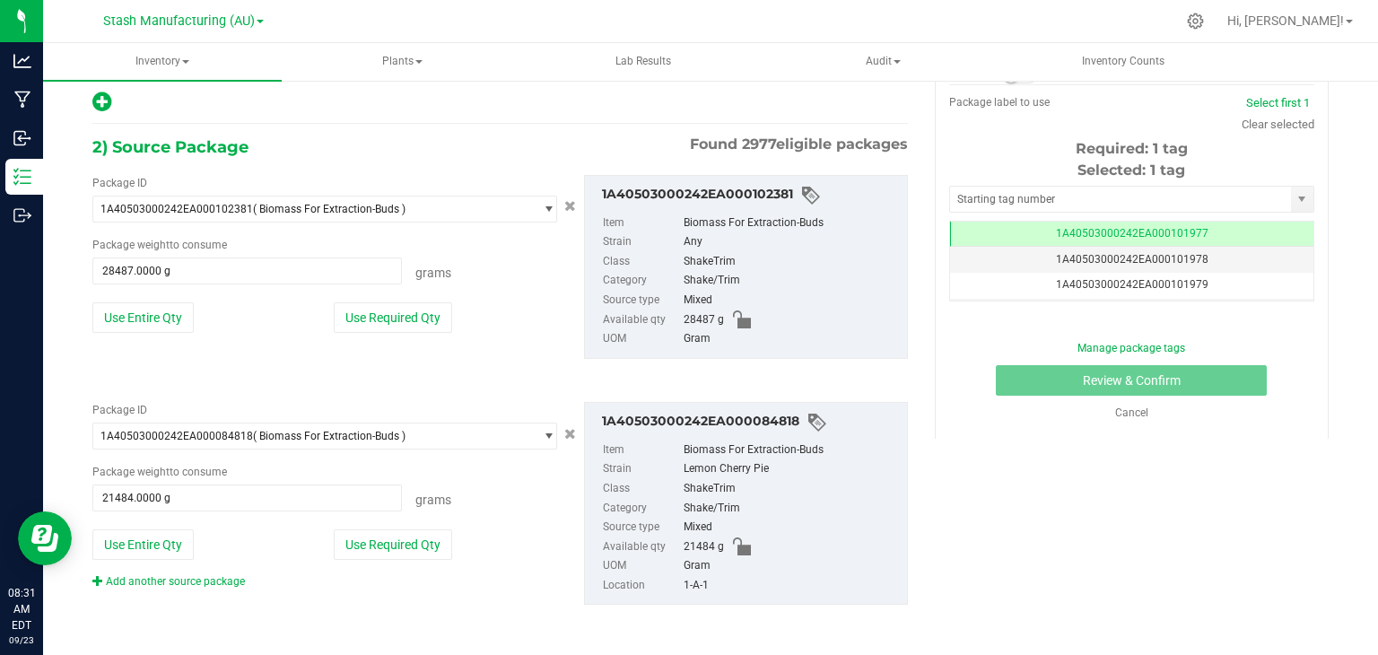
click at [171, 586] on div "Add another source package" at bounding box center [181, 581] width 179 height 16
click at [168, 581] on link "Add another source package" at bounding box center [168, 581] width 153 height 13
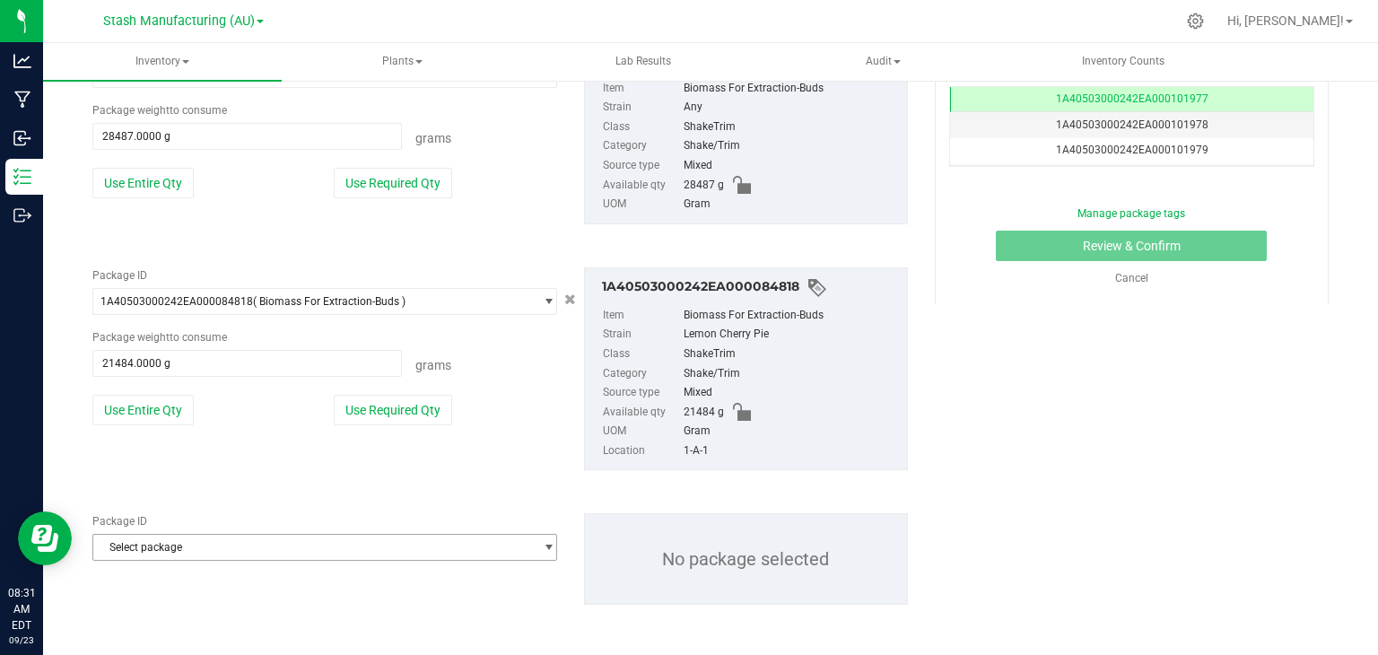
click at [137, 538] on span "Select package" at bounding box center [313, 547] width 441 height 25
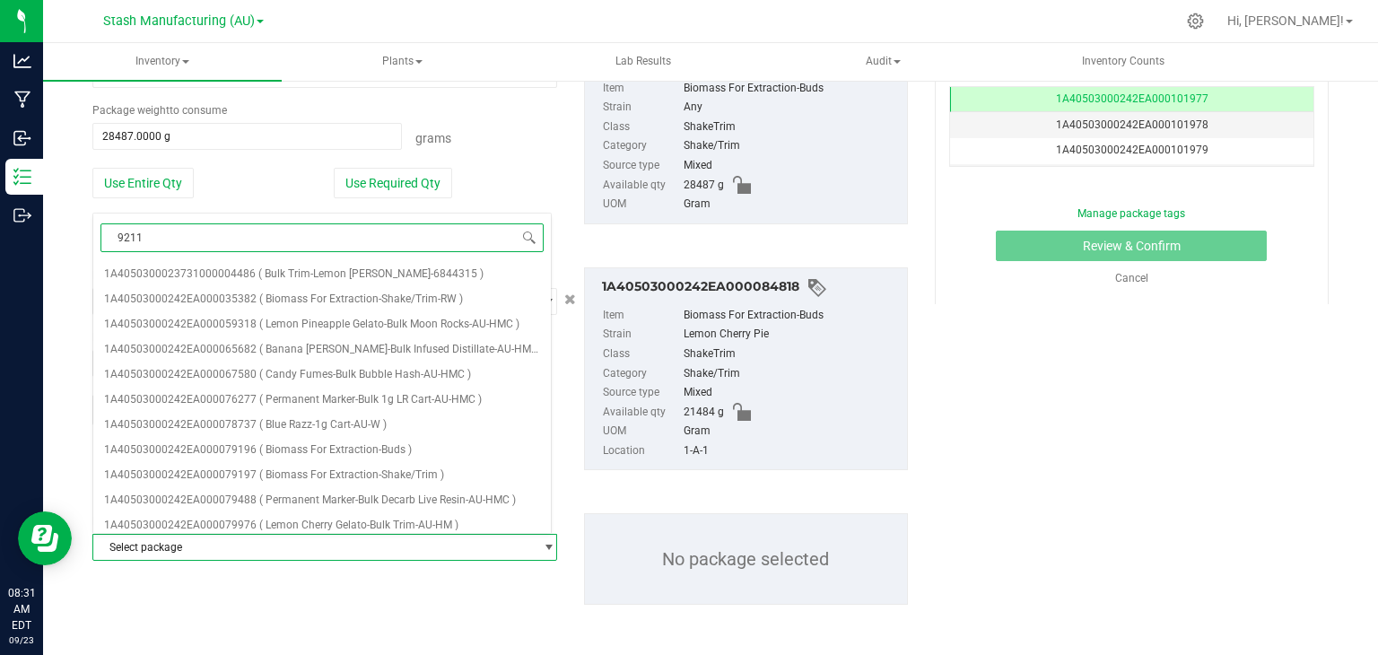
type input "92110"
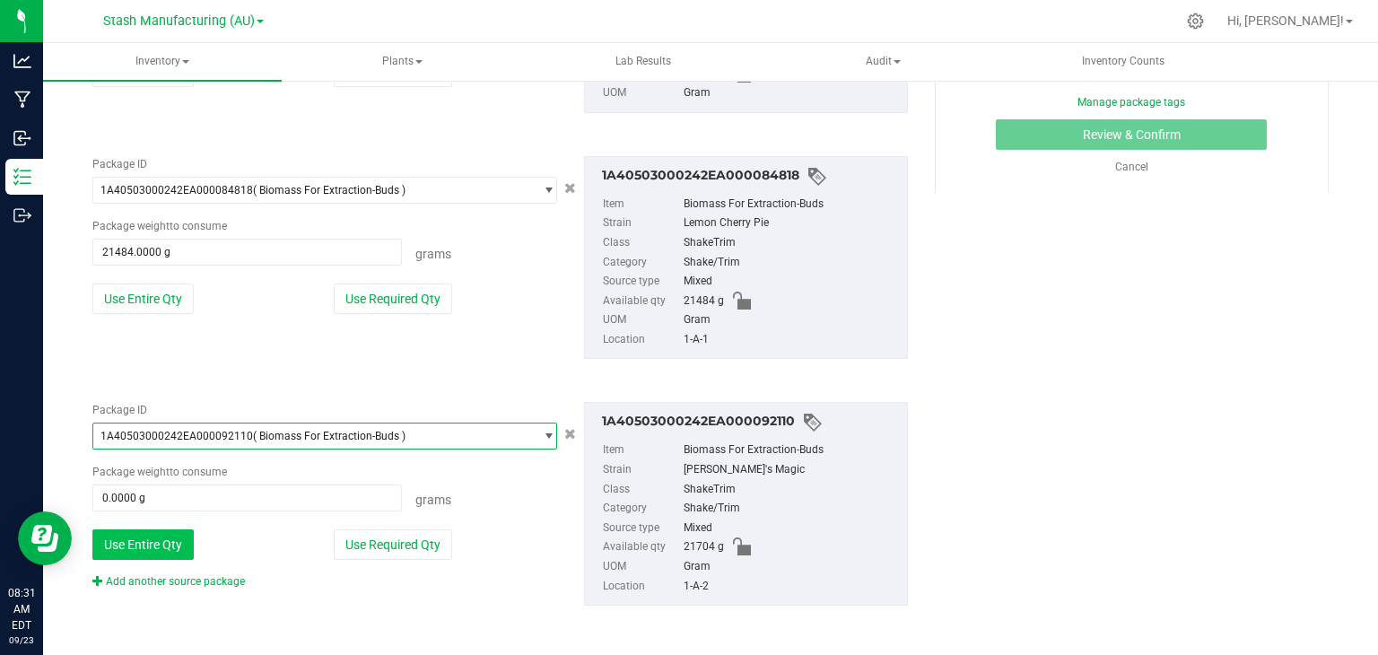
click at [154, 550] on button "Use Entire Qty" at bounding box center [142, 544] width 101 height 31
type input "21704.0000 g"
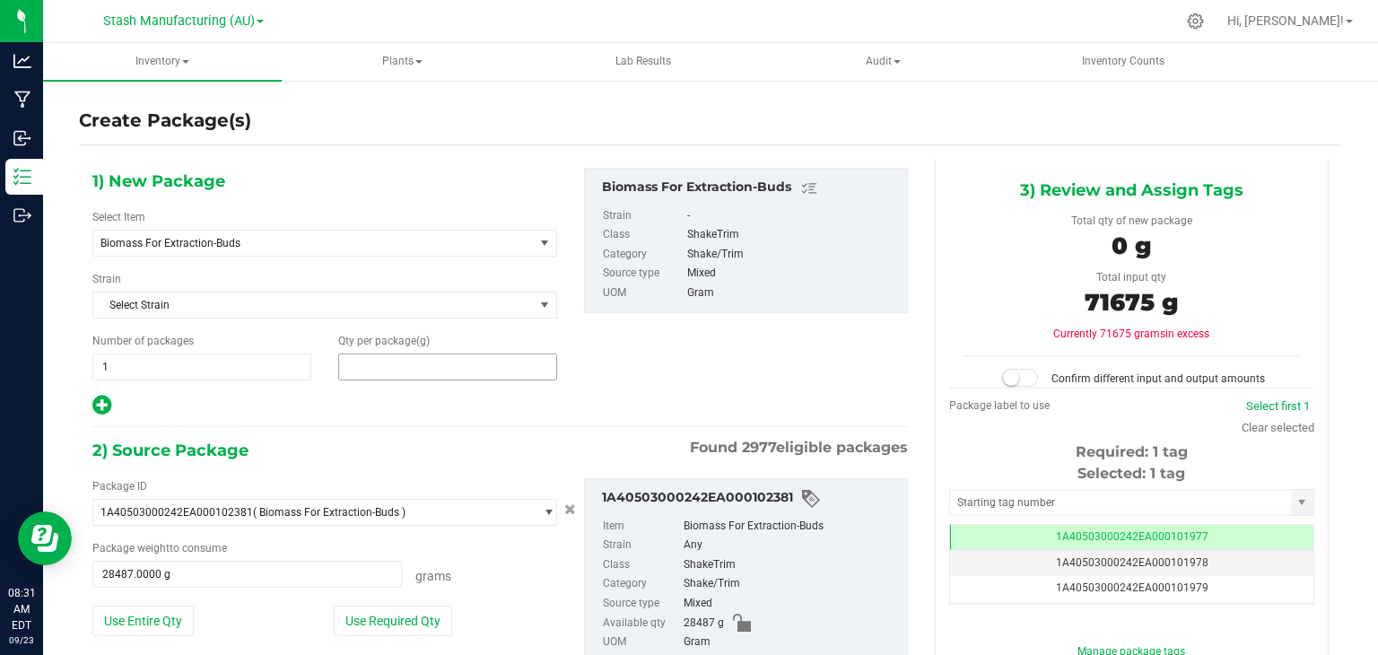
click at [419, 368] on span at bounding box center [447, 367] width 219 height 27
type input "71675"
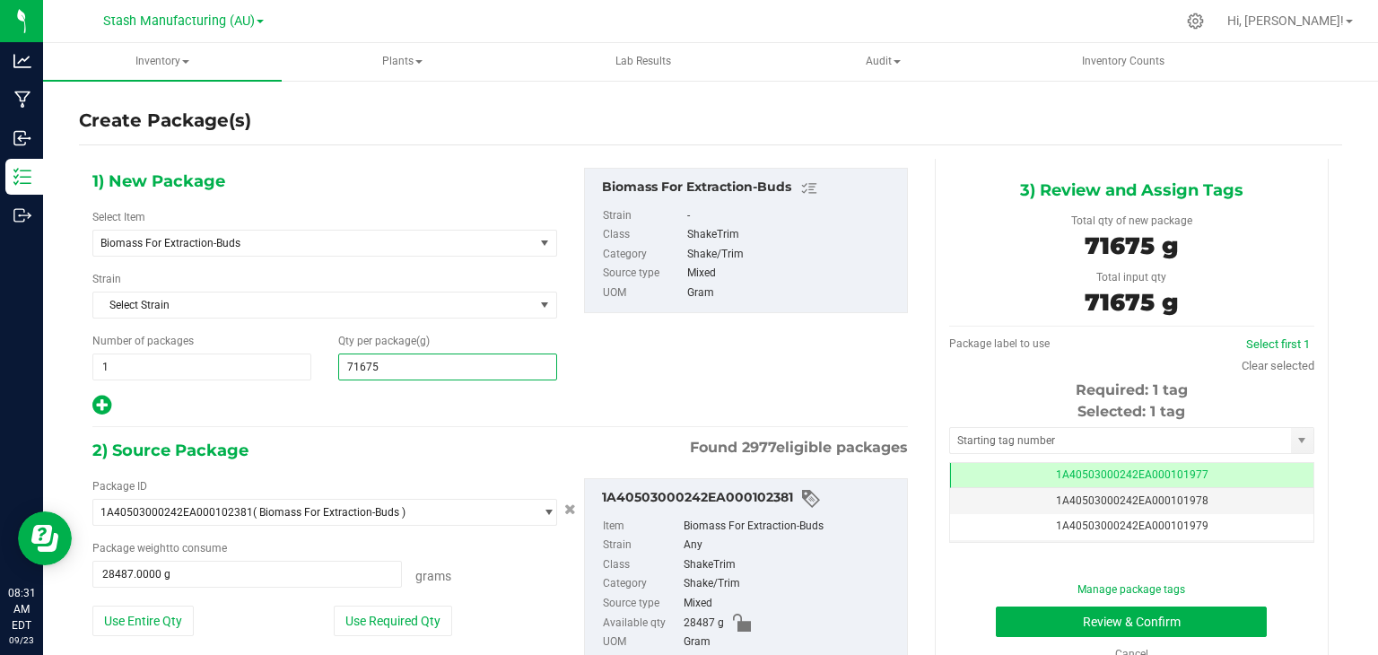
type input "71,675.0000"
click at [675, 381] on div "1) New Package Select Item Biomass For Extraction-Buds 38 Special-28g Popcorn-A…" at bounding box center [500, 292] width 843 height 249
click at [1075, 434] on input "text" at bounding box center [1120, 440] width 341 height 25
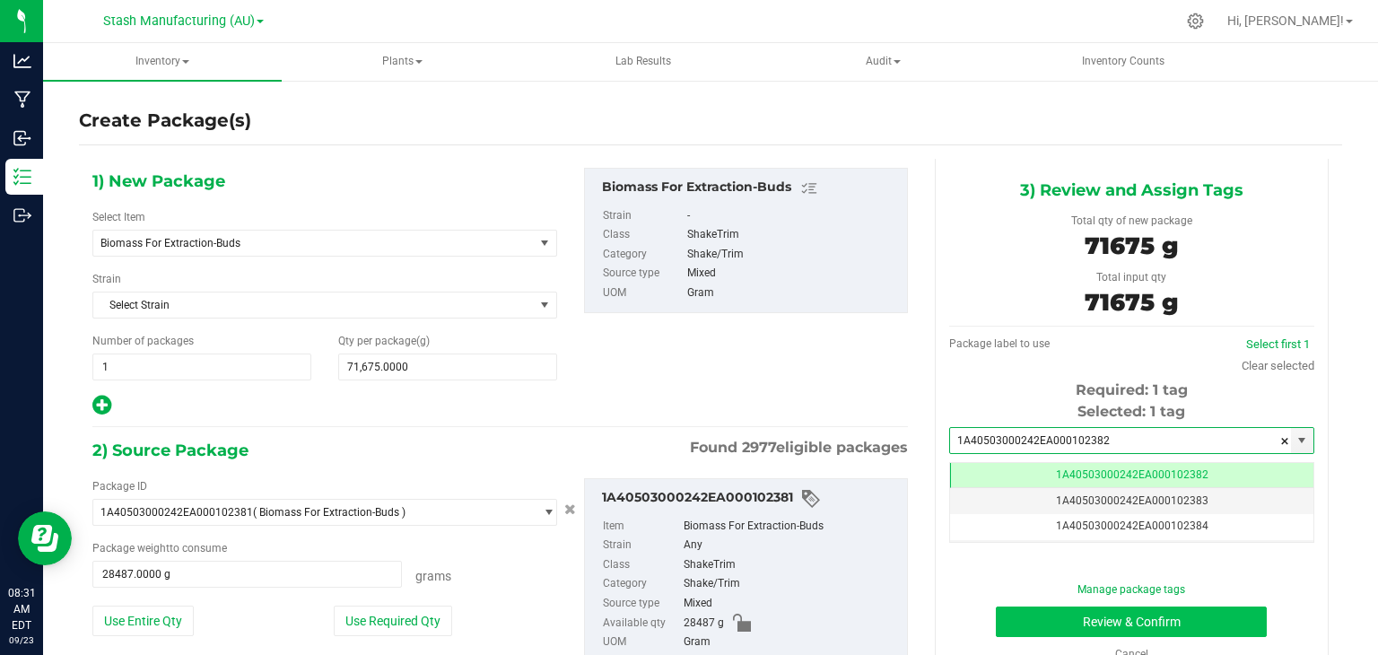
type input "1A40503000242EA000102382"
click at [1073, 626] on button "Review & Confirm" at bounding box center [1131, 622] width 271 height 31
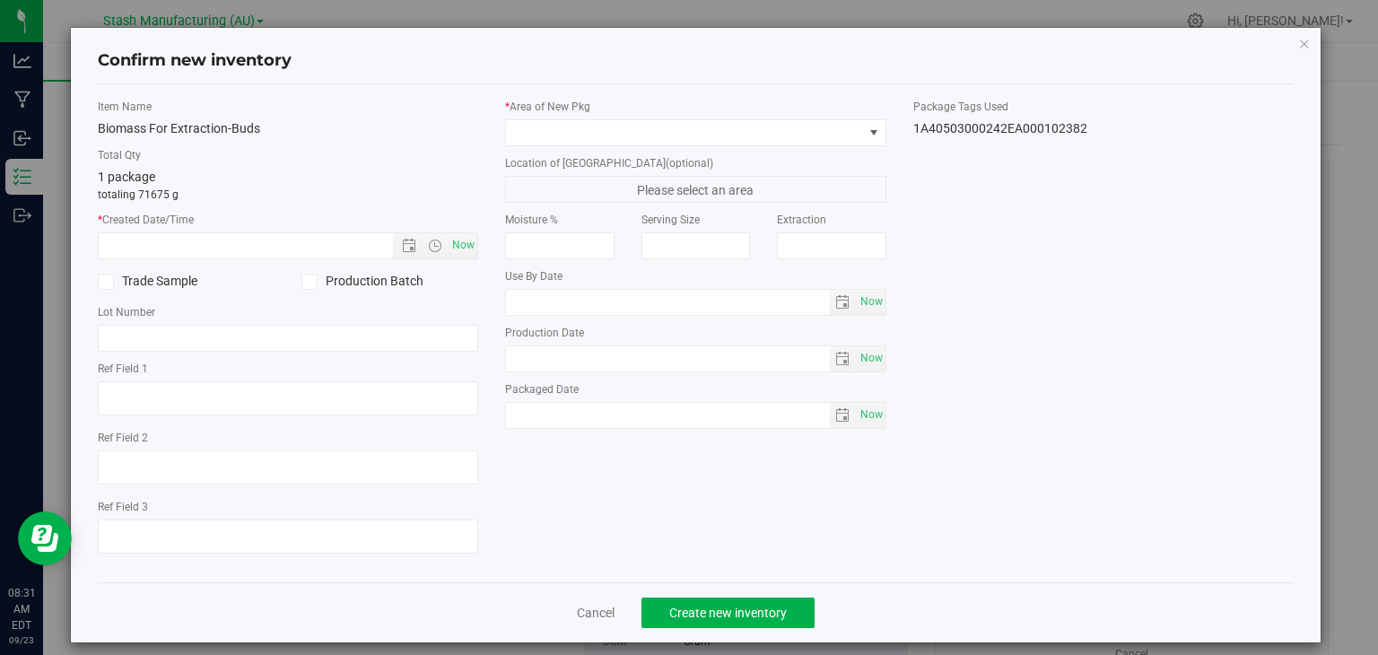
type input "[DATE]"
click at [459, 241] on span "Now" at bounding box center [464, 245] width 31 height 26
type input "[DATE] 8:32 AM"
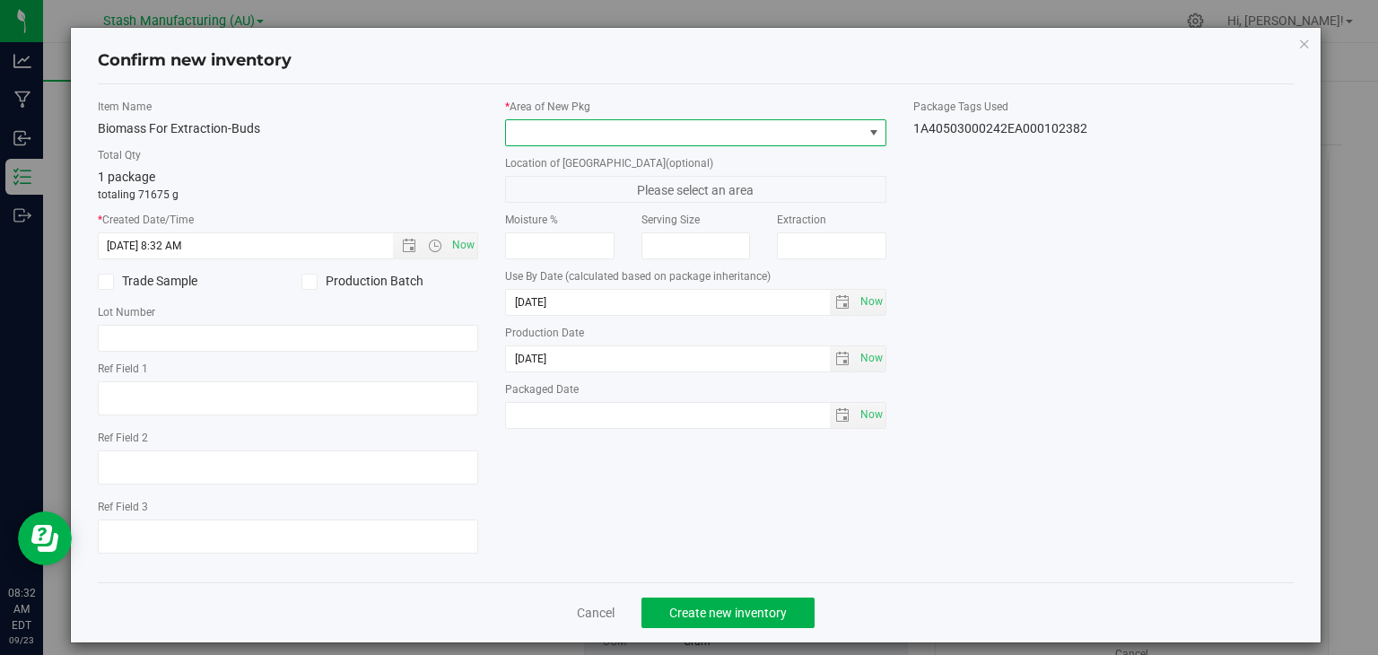
click at [783, 131] on span at bounding box center [684, 132] width 357 height 25
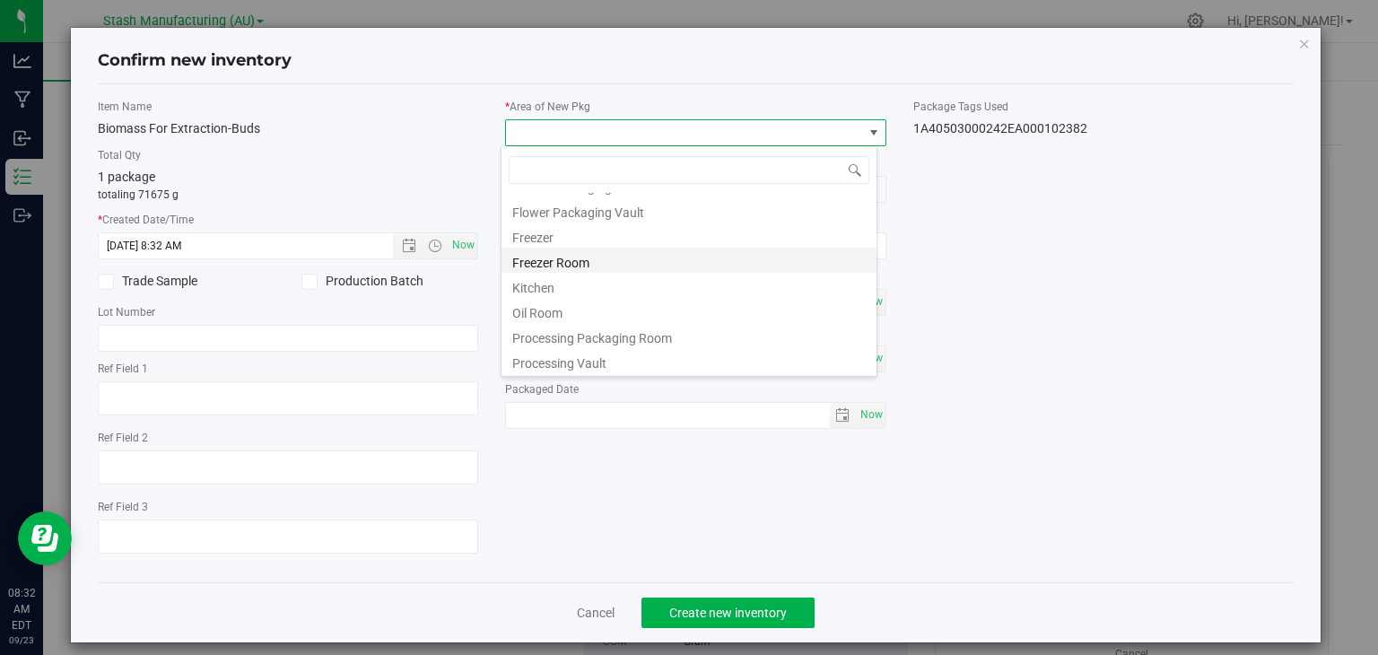
click at [549, 261] on li "Freezer Room" at bounding box center [689, 260] width 375 height 25
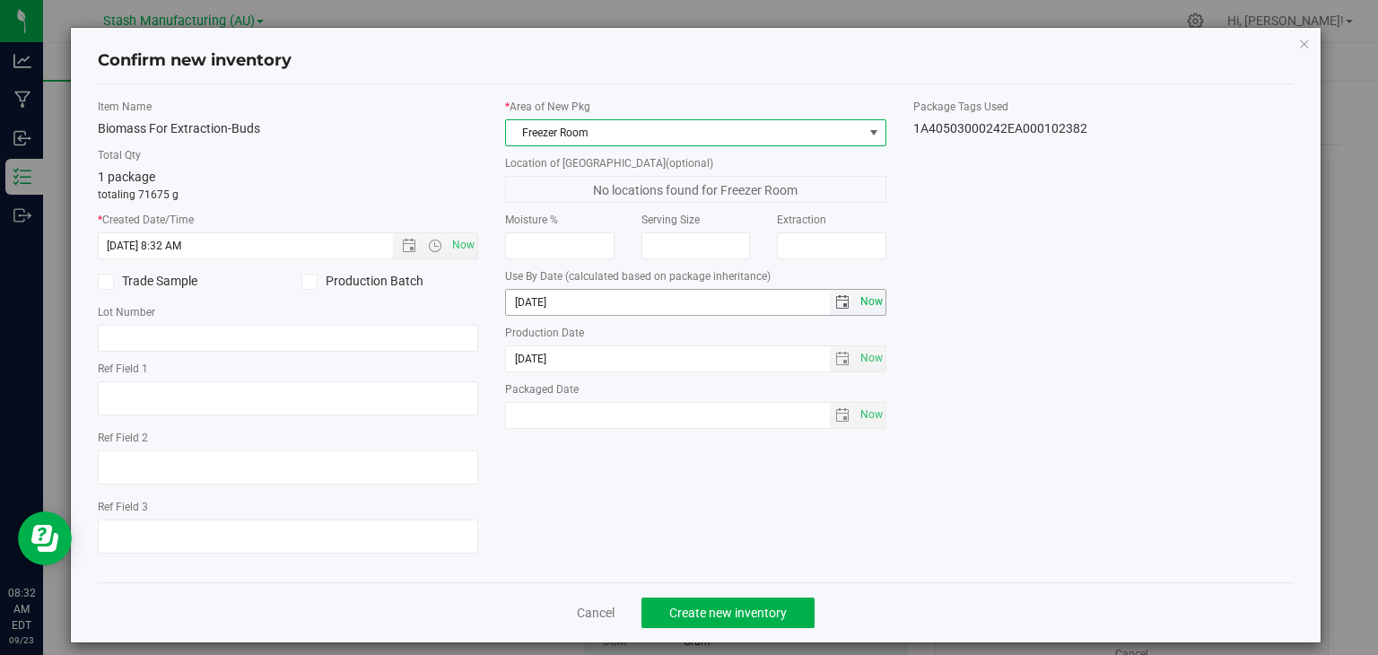
click at [869, 302] on span "Now" at bounding box center [871, 302] width 31 height 26
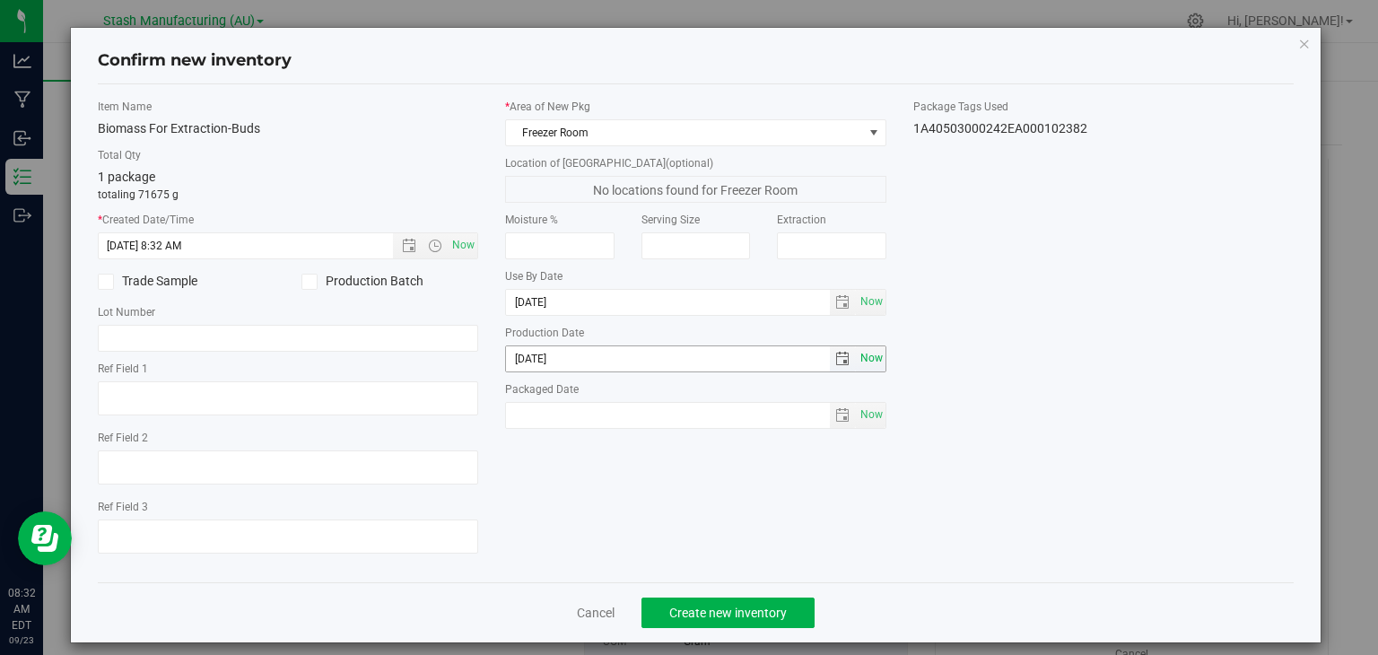
click at [865, 356] on span "Now" at bounding box center [871, 358] width 31 height 26
click at [532, 301] on input "[DATE]" at bounding box center [668, 302] width 324 height 25
type input "[DATE]"
click at [715, 528] on div "Item Name Biomass For Extraction-Buds Total Qty 1 package totaling 71675 g * Cr…" at bounding box center [696, 333] width 1224 height 469
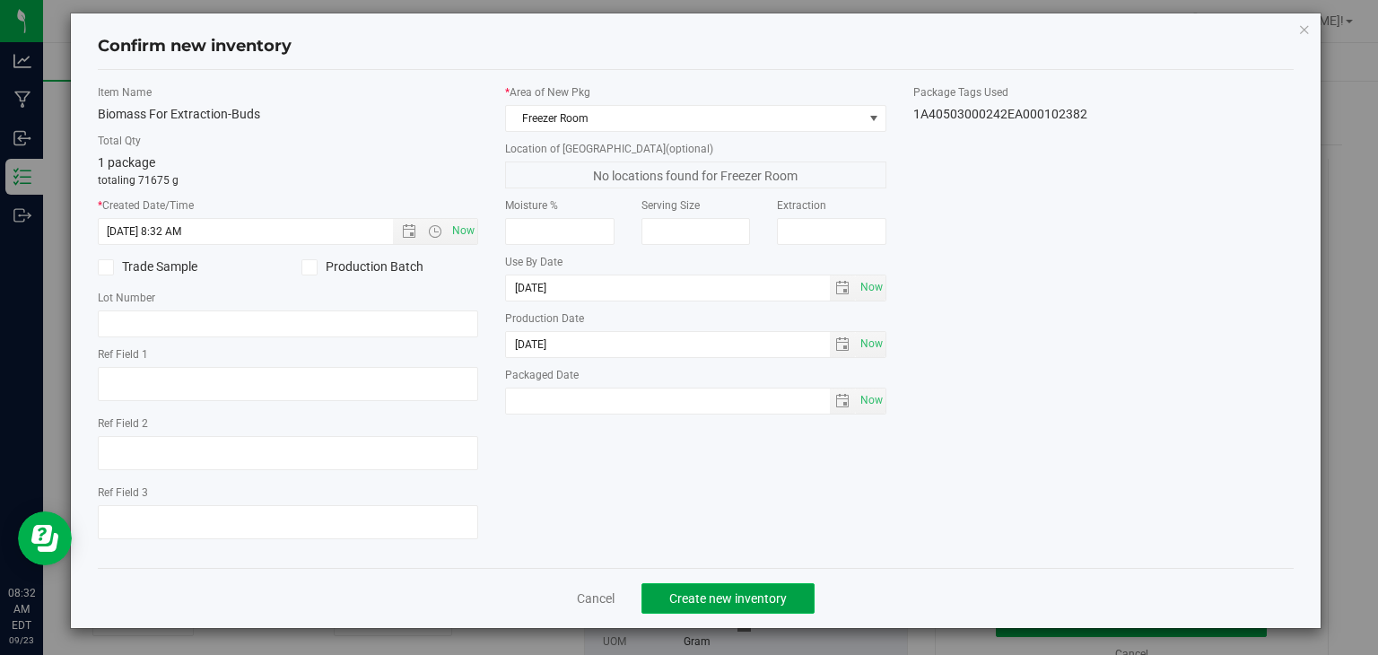
click at [704, 602] on span "Create new inventory" at bounding box center [728, 598] width 118 height 14
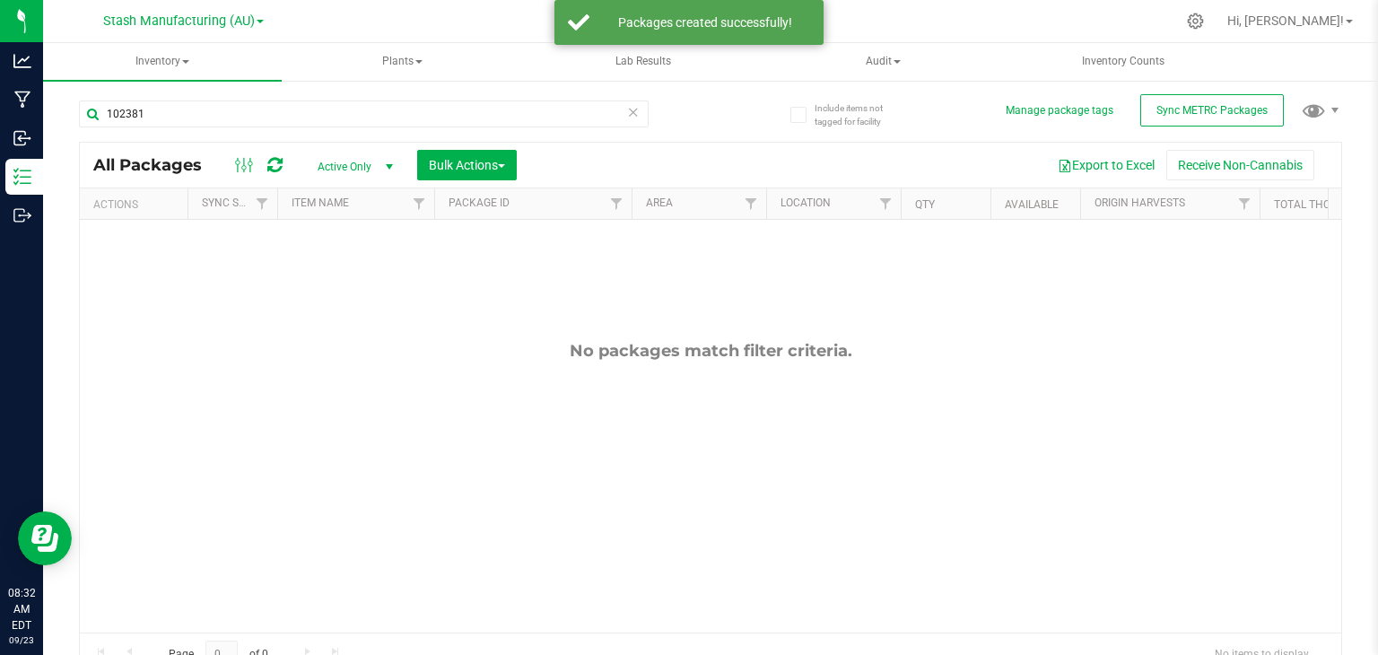
click at [628, 109] on icon at bounding box center [633, 112] width 13 height 22
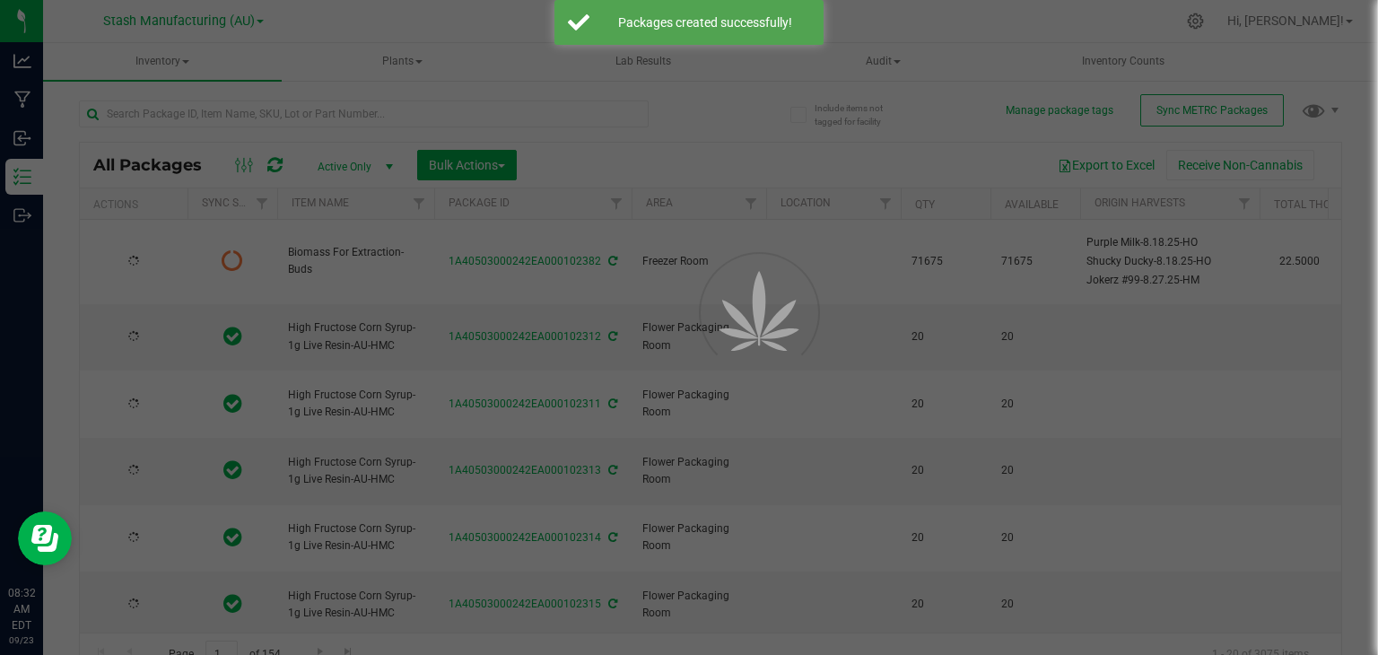
type input "[DATE]"
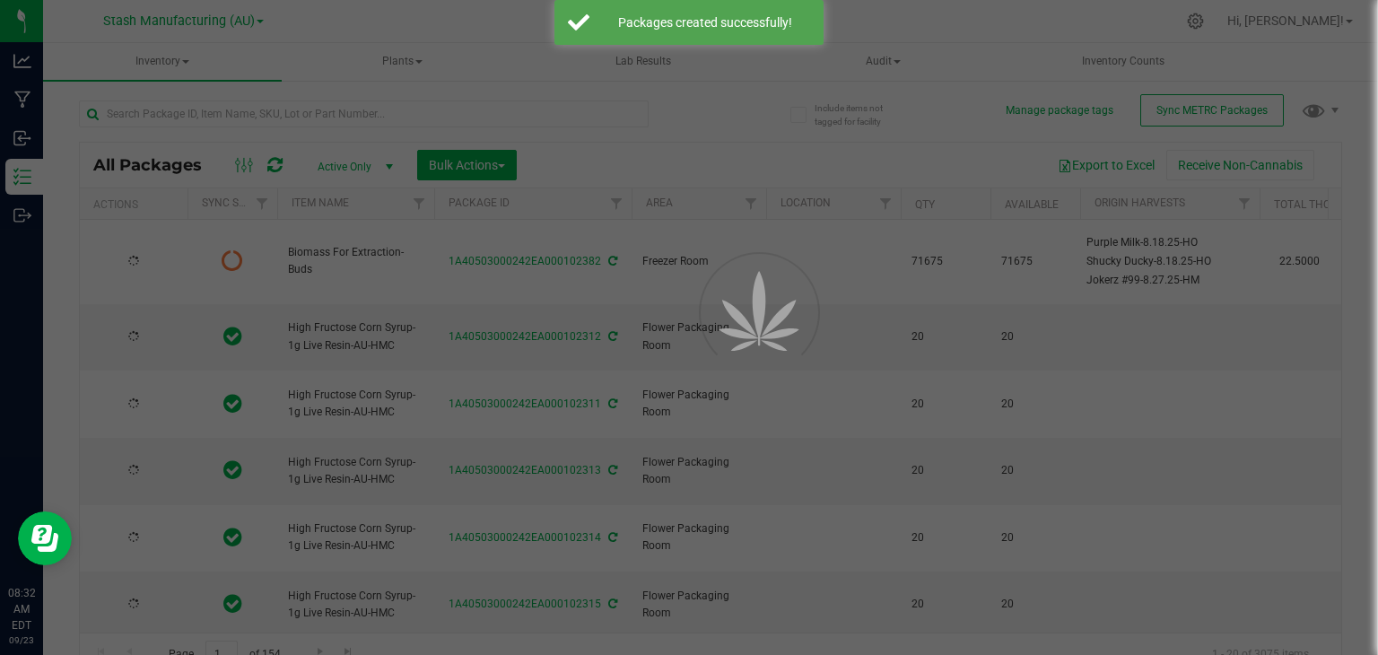
type input "[DATE]"
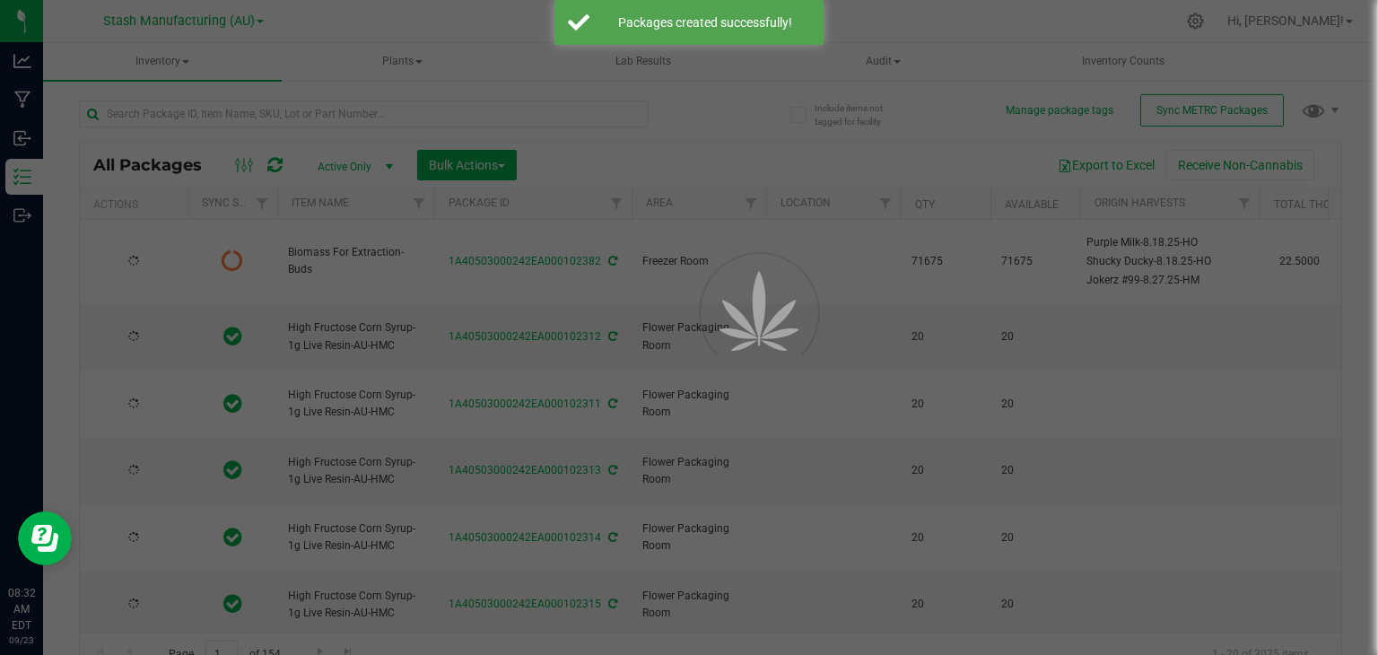
type input "[DATE]"
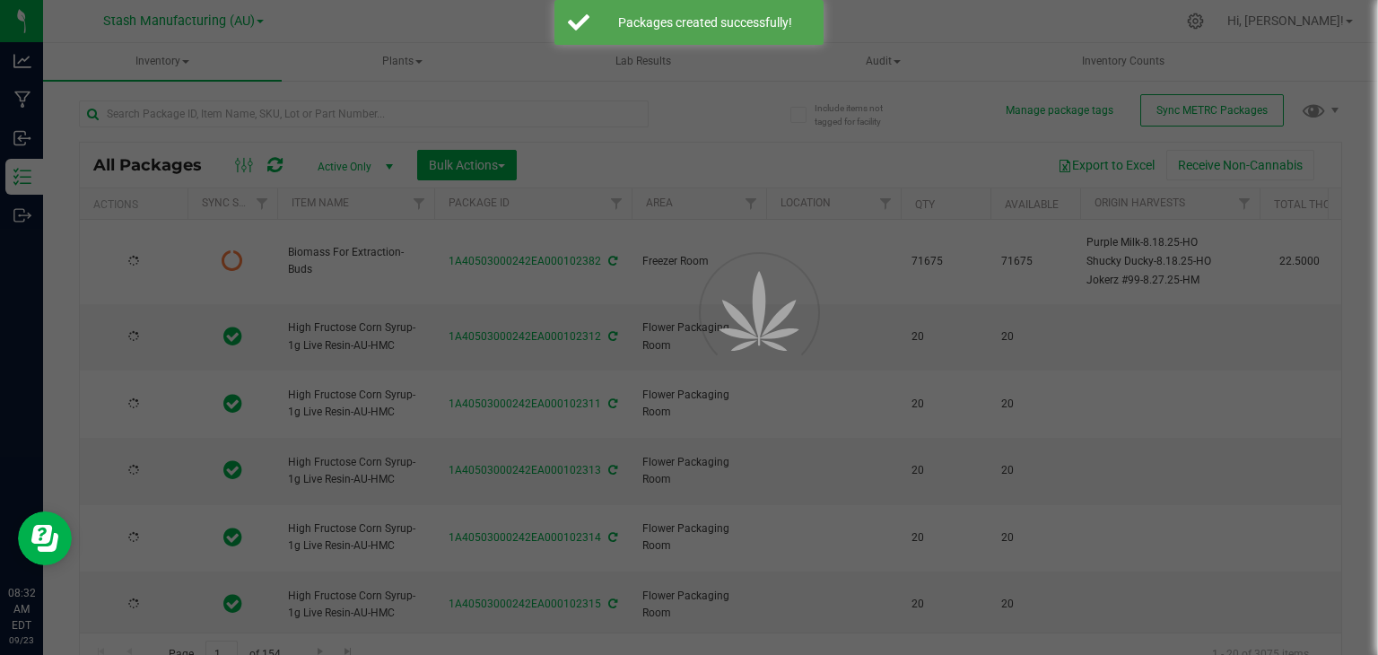
type input "[DATE]"
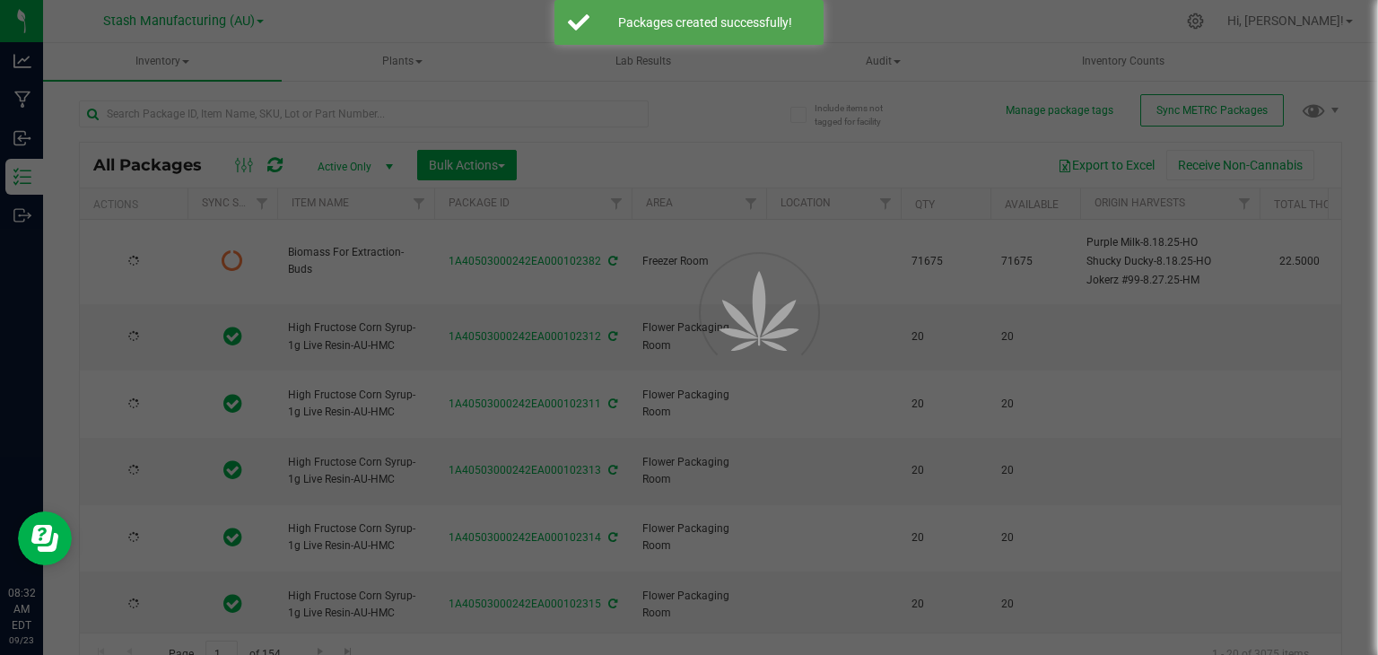
type input "[DATE]"
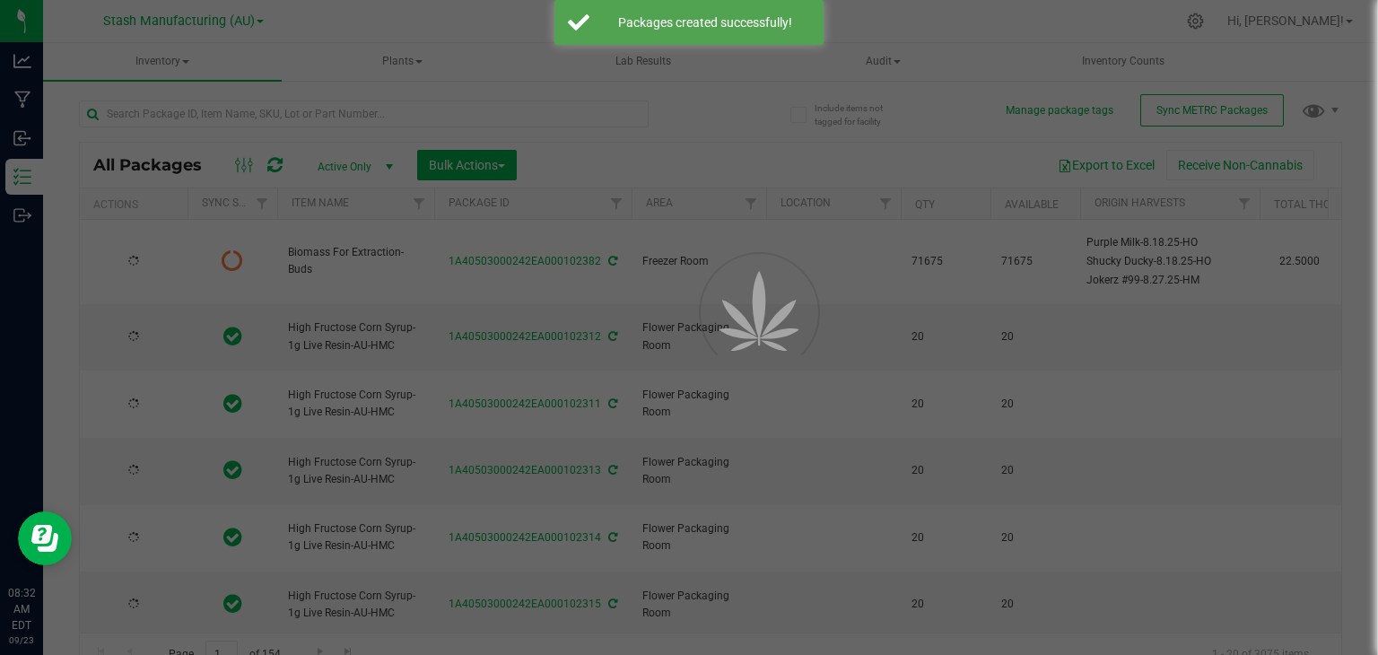
type input "[DATE]"
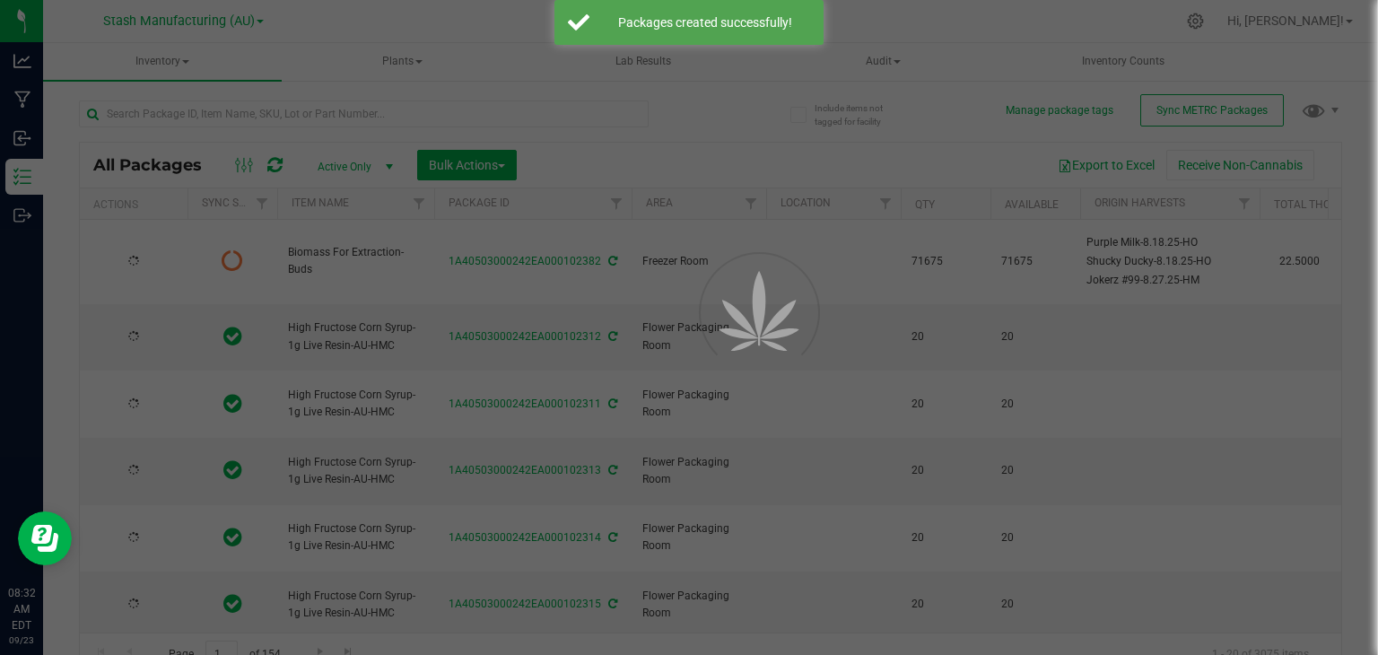
type input "[DATE]"
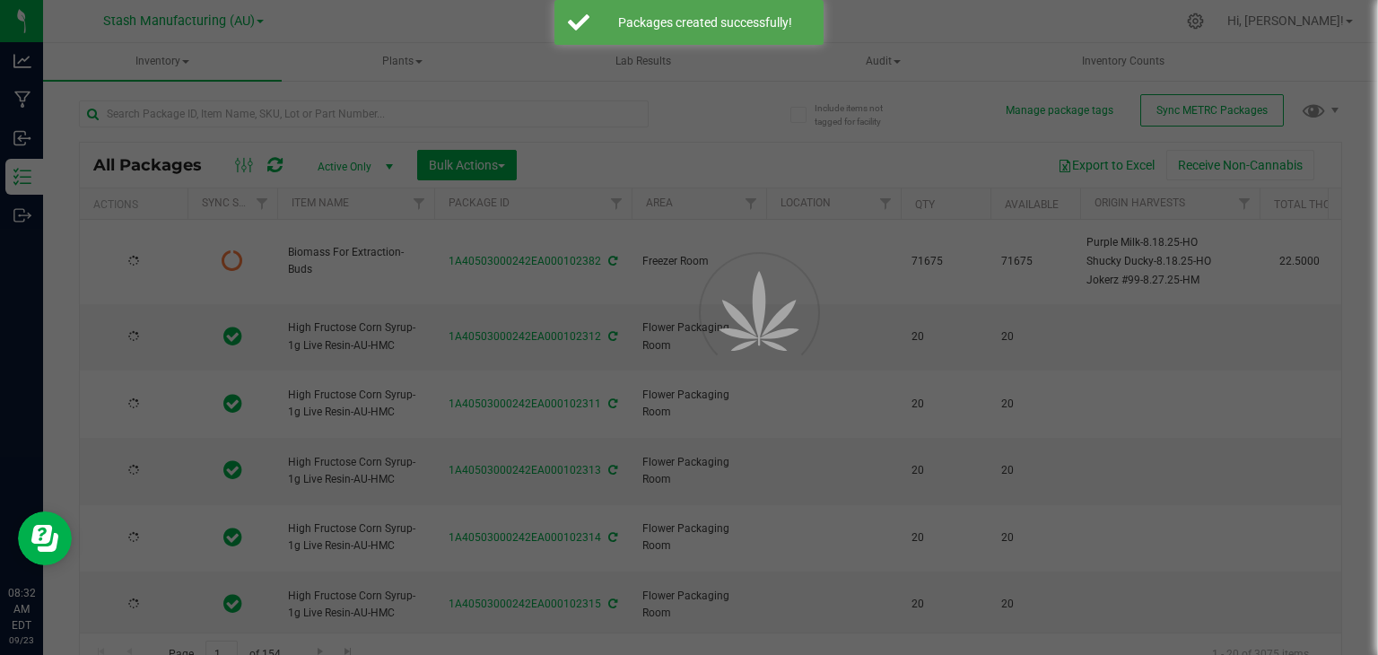
type input "[DATE]"
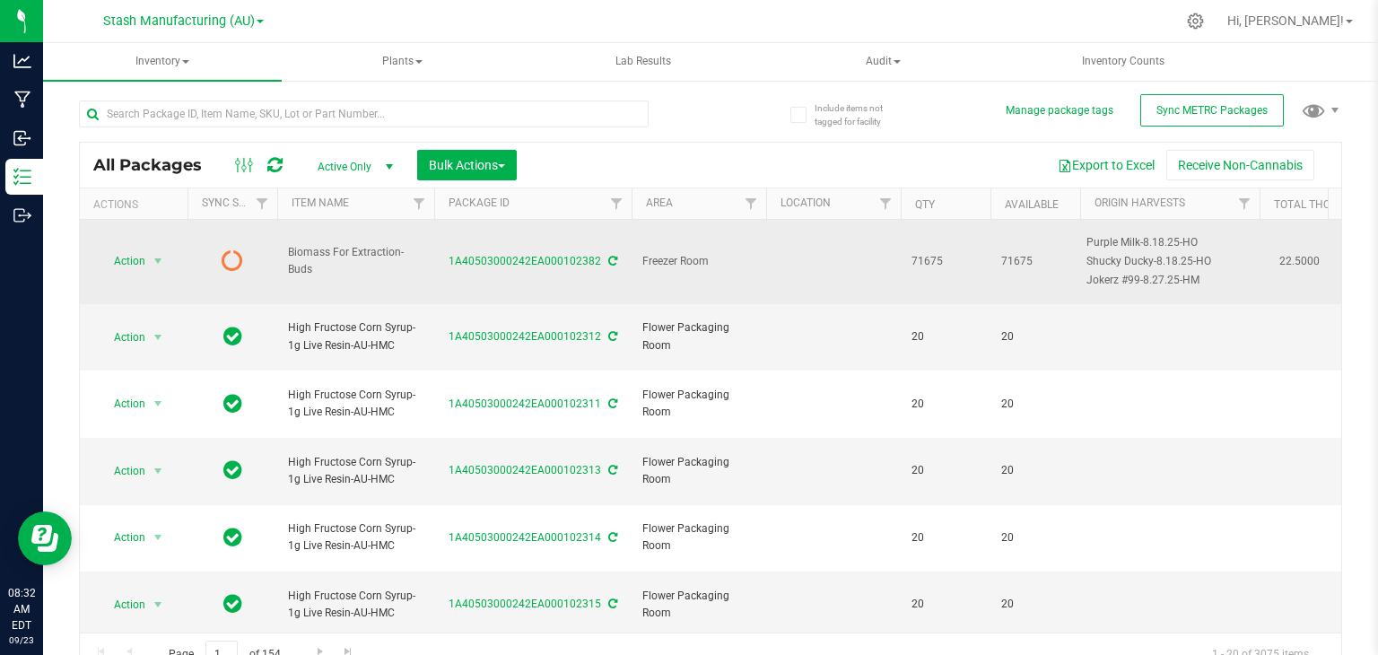
drag, startPoint x: 330, startPoint y: 271, endPoint x: 380, endPoint y: 269, distance: 50.3
click at [380, 269] on td "Biomass For Extraction-Buds" at bounding box center [355, 262] width 157 height 84
copy span "Biomass For Extraction-Buds"
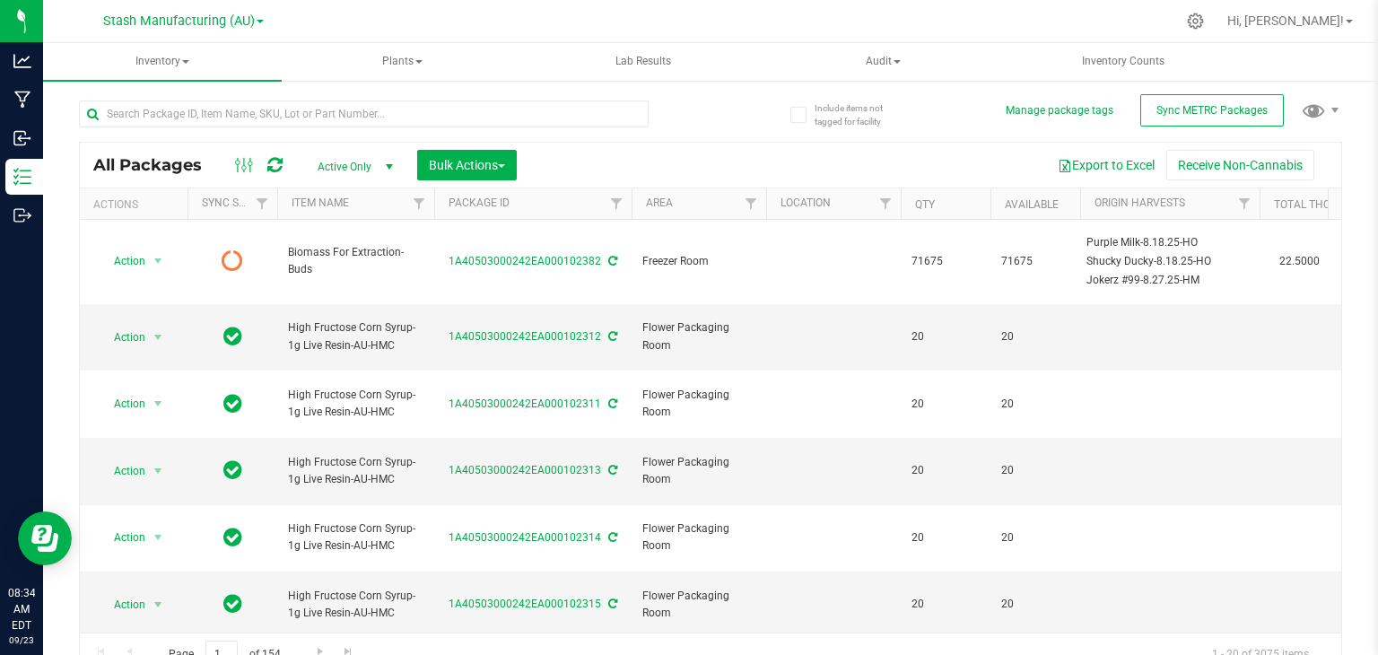
click at [1176, 33] on div at bounding box center [748, 21] width 854 height 35
click at [1257, 69] on ul "Inventory All packages All inventory Waste log Create inventory Plants All plan…" at bounding box center [732, 62] width 1378 height 39
click at [187, 59] on span "Inventory" at bounding box center [163, 62] width 241 height 16
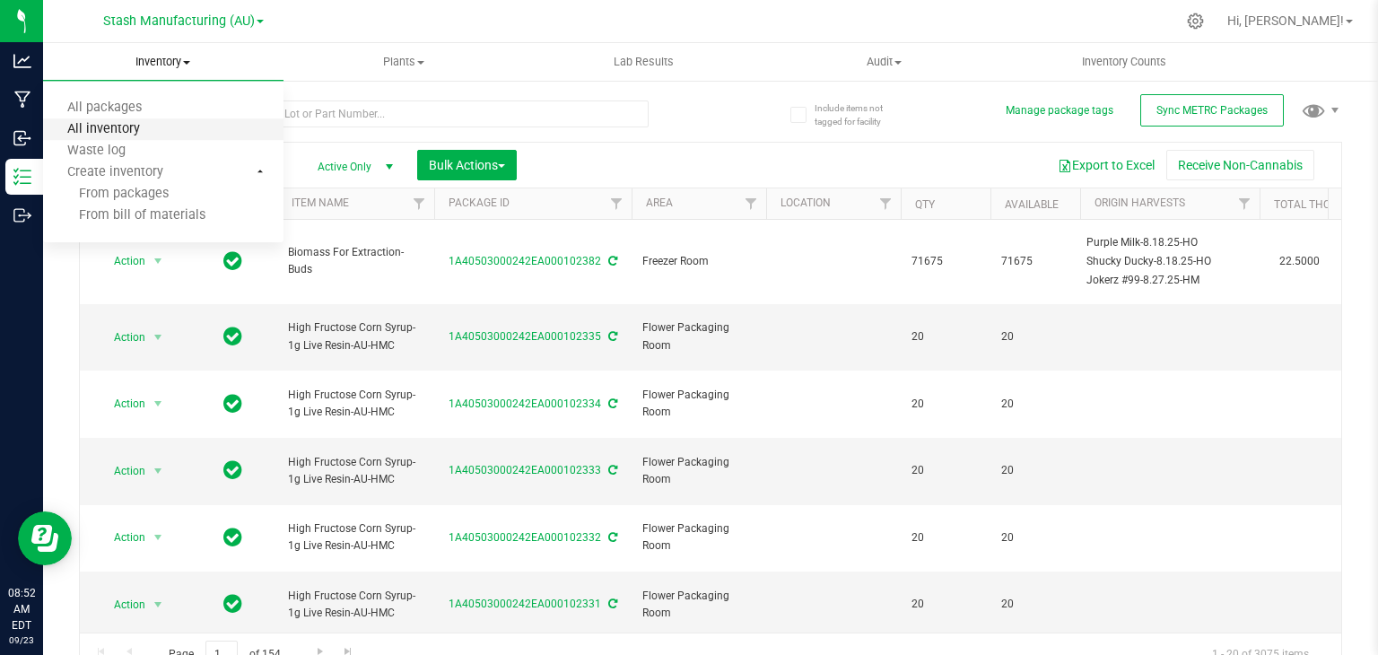
click at [136, 131] on span "All inventory" at bounding box center [103, 129] width 121 height 15
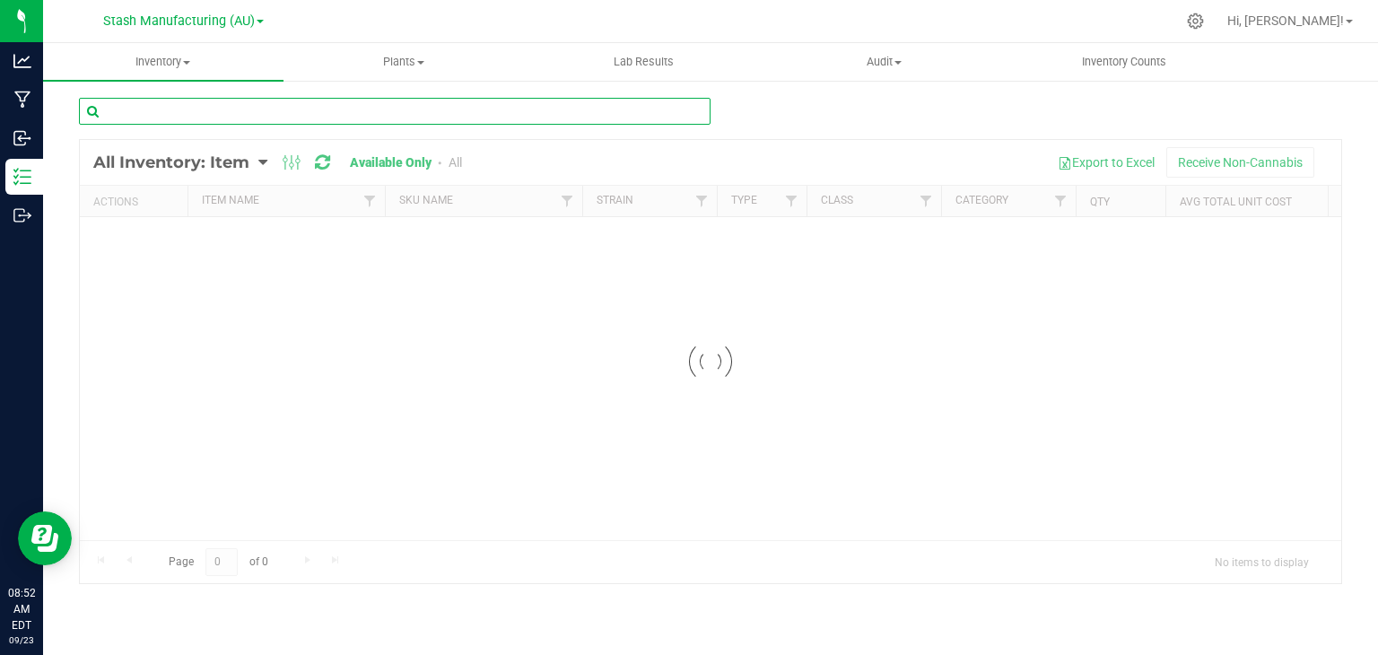
click at [309, 105] on input "text" at bounding box center [395, 111] width 632 height 27
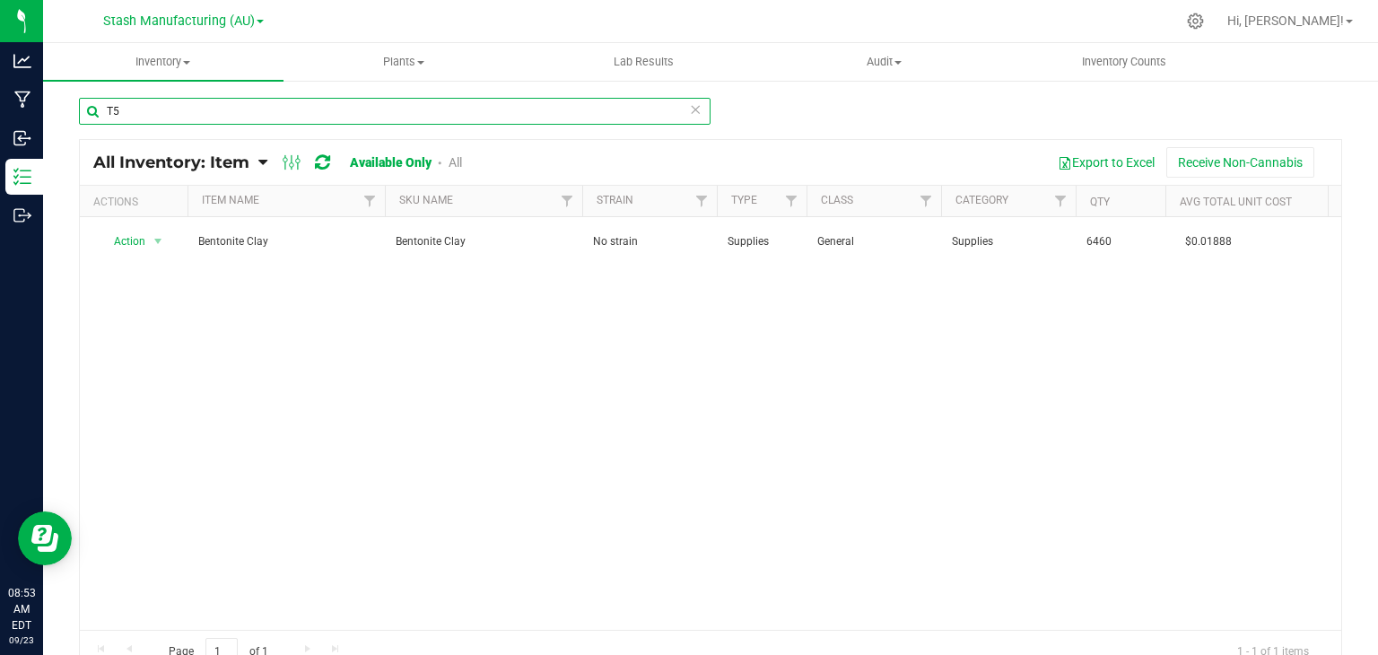
type input "T"
type input "C"
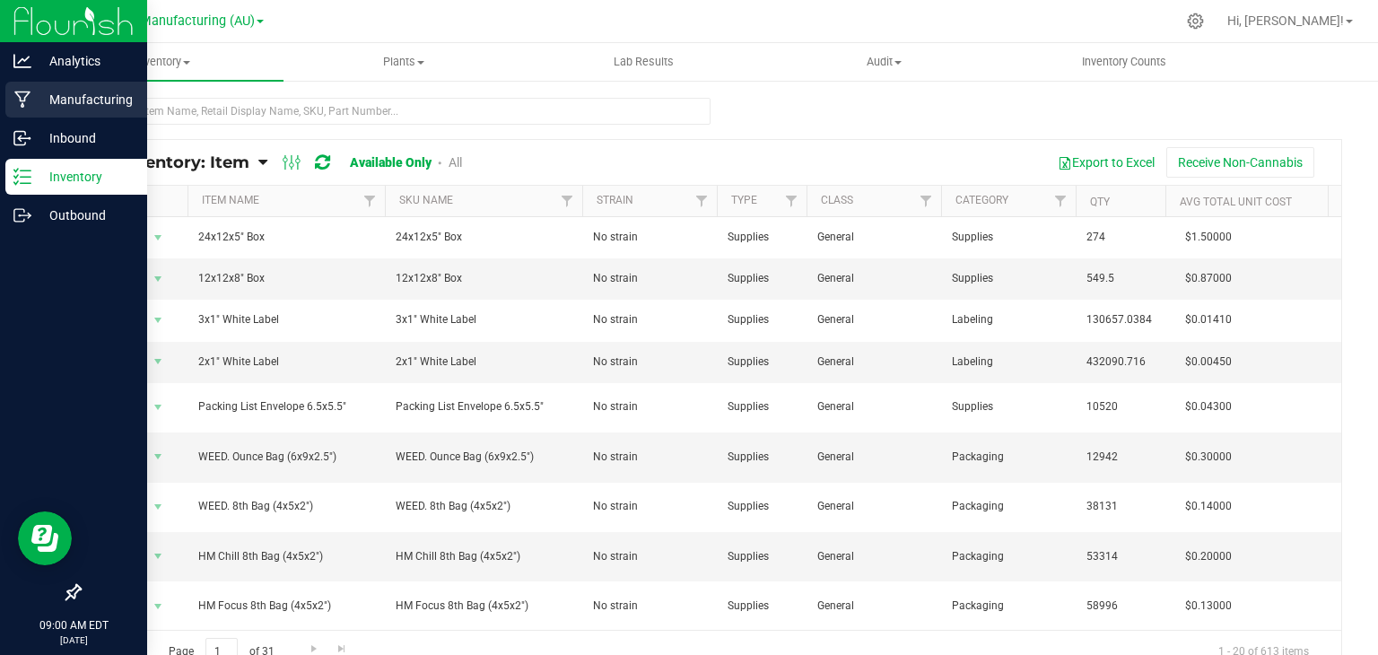
click at [18, 97] on icon at bounding box center [22, 100] width 16 height 17
